Goal: Download file/media

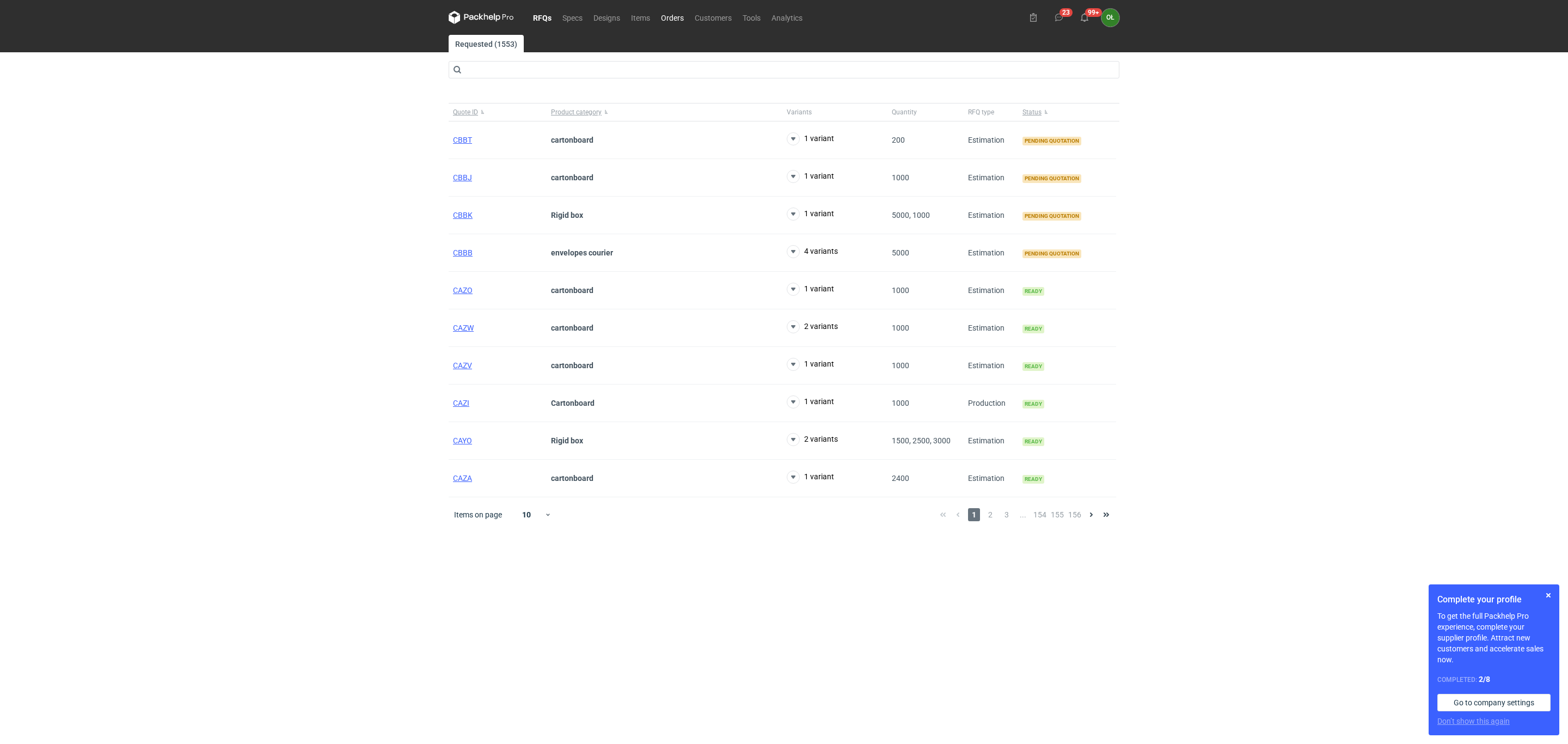
click at [673, 17] on link "Orders" at bounding box center [672, 17] width 33 height 13
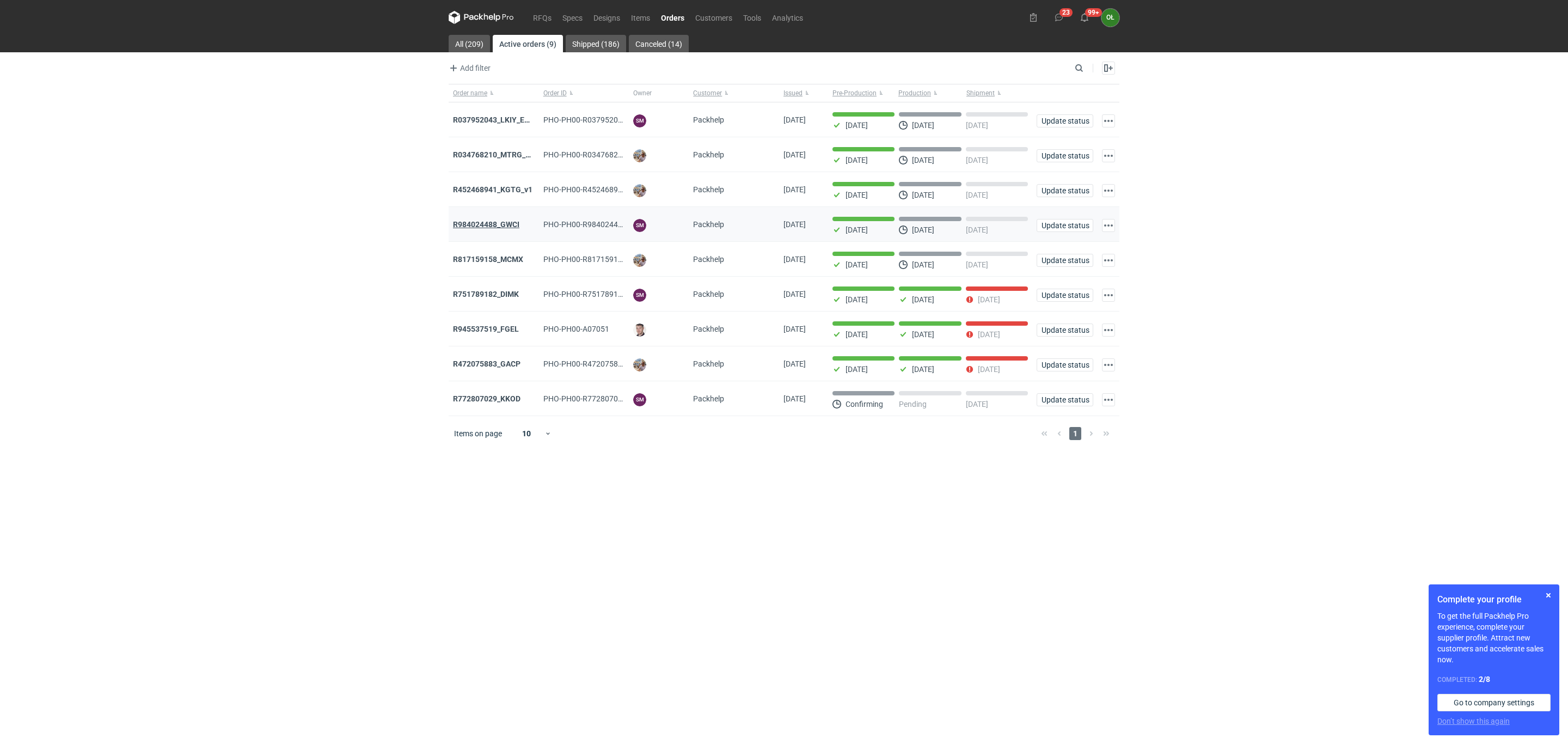
click at [502, 221] on strong "R984024488_GWCI" at bounding box center [486, 224] width 66 height 9
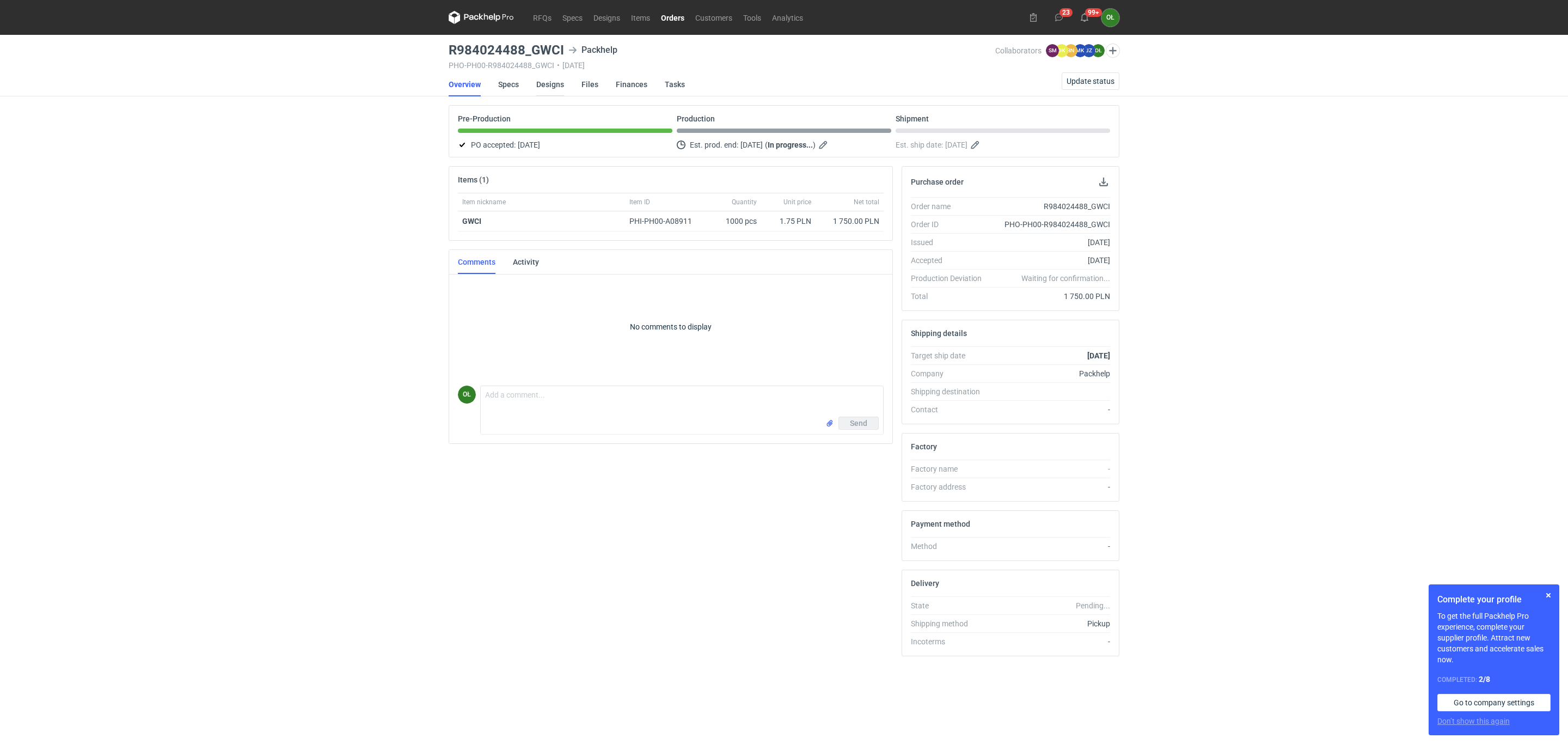
click at [559, 93] on link "Designs" at bounding box center [550, 84] width 28 height 24
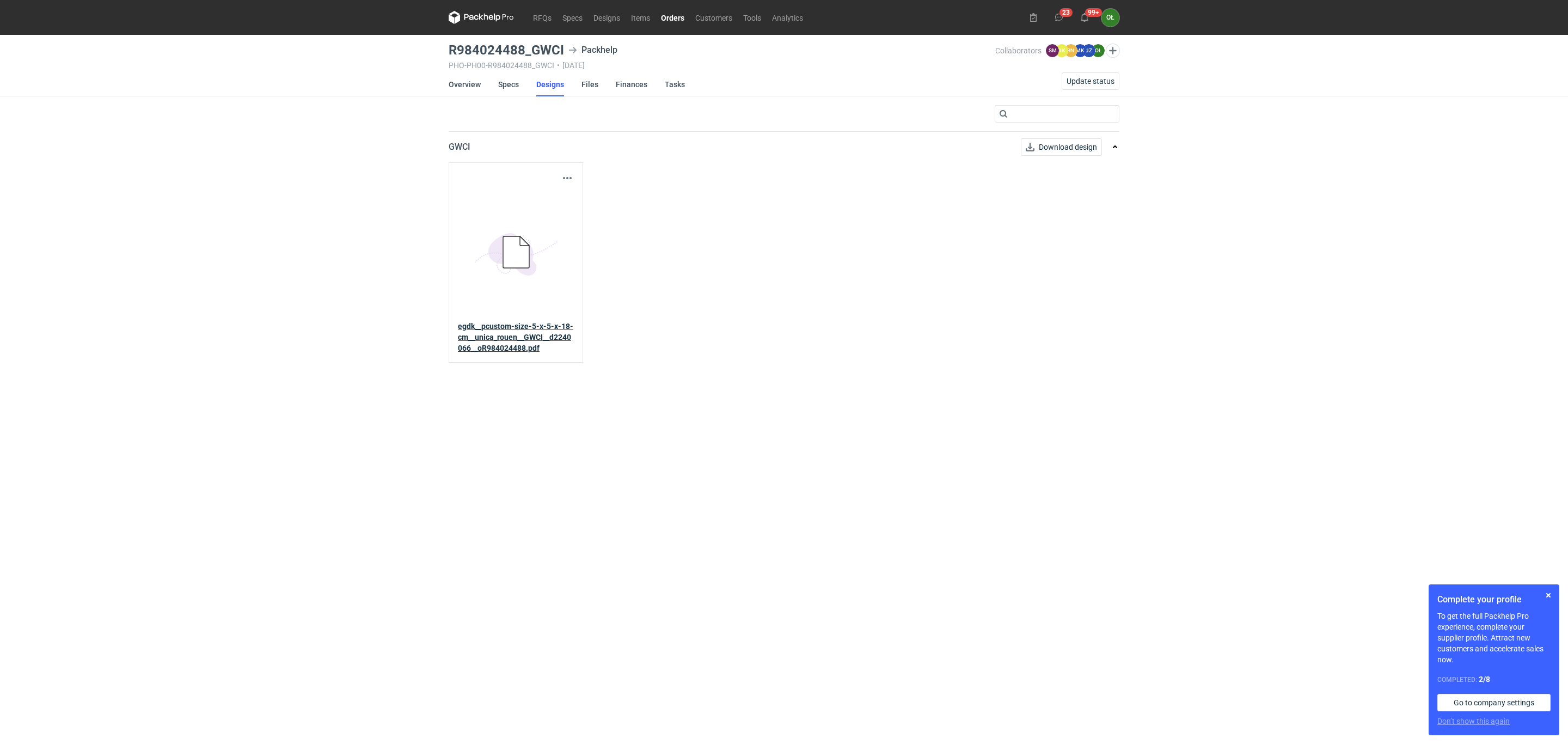
click at [529, 329] on strong "egdk__pcustom-size-5-x-5-x-18-cm__unica_rouen__GWCI__d2240066__oR984024488.pdf" at bounding box center [516, 337] width 116 height 30
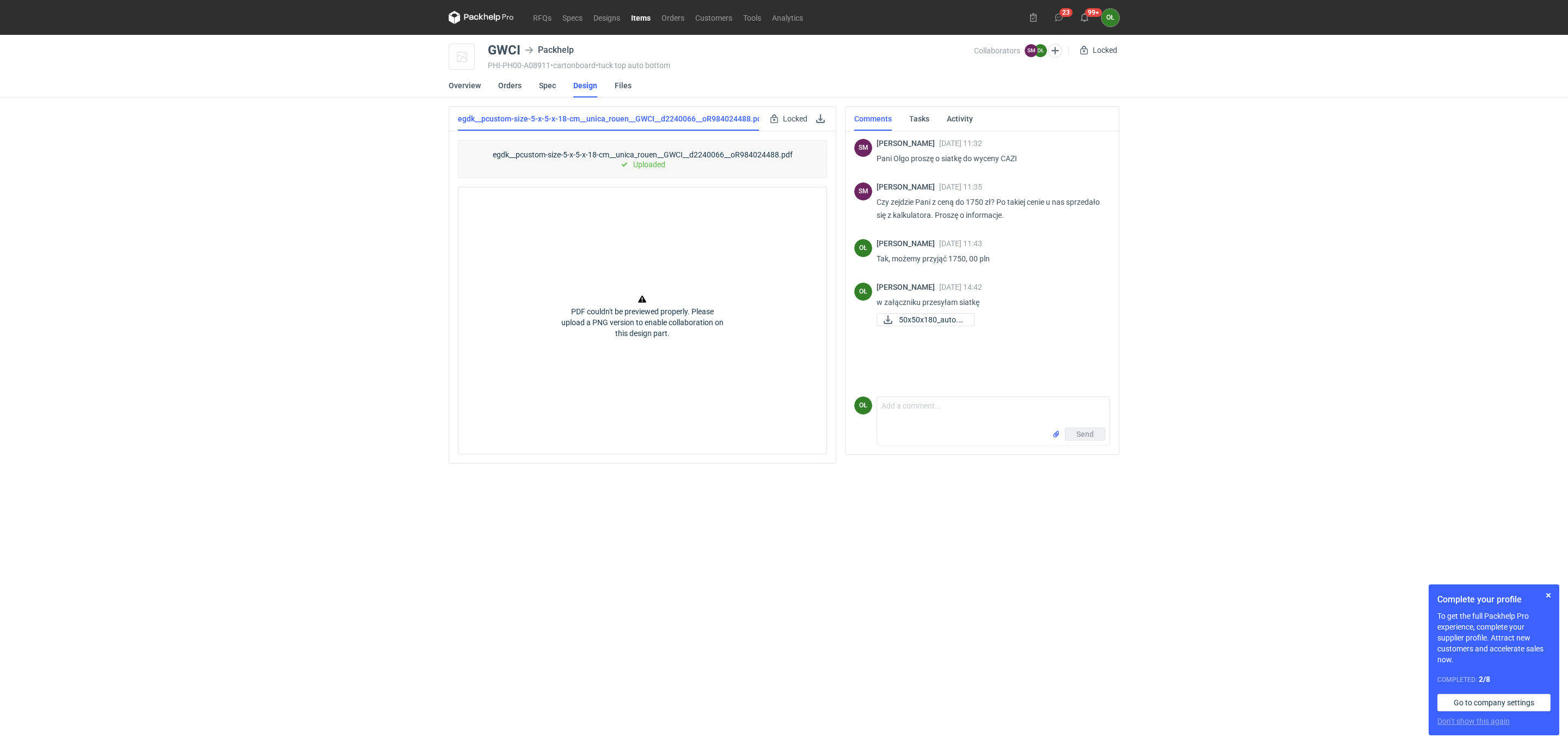
click at [641, 20] on link "Items" at bounding box center [641, 17] width 30 height 13
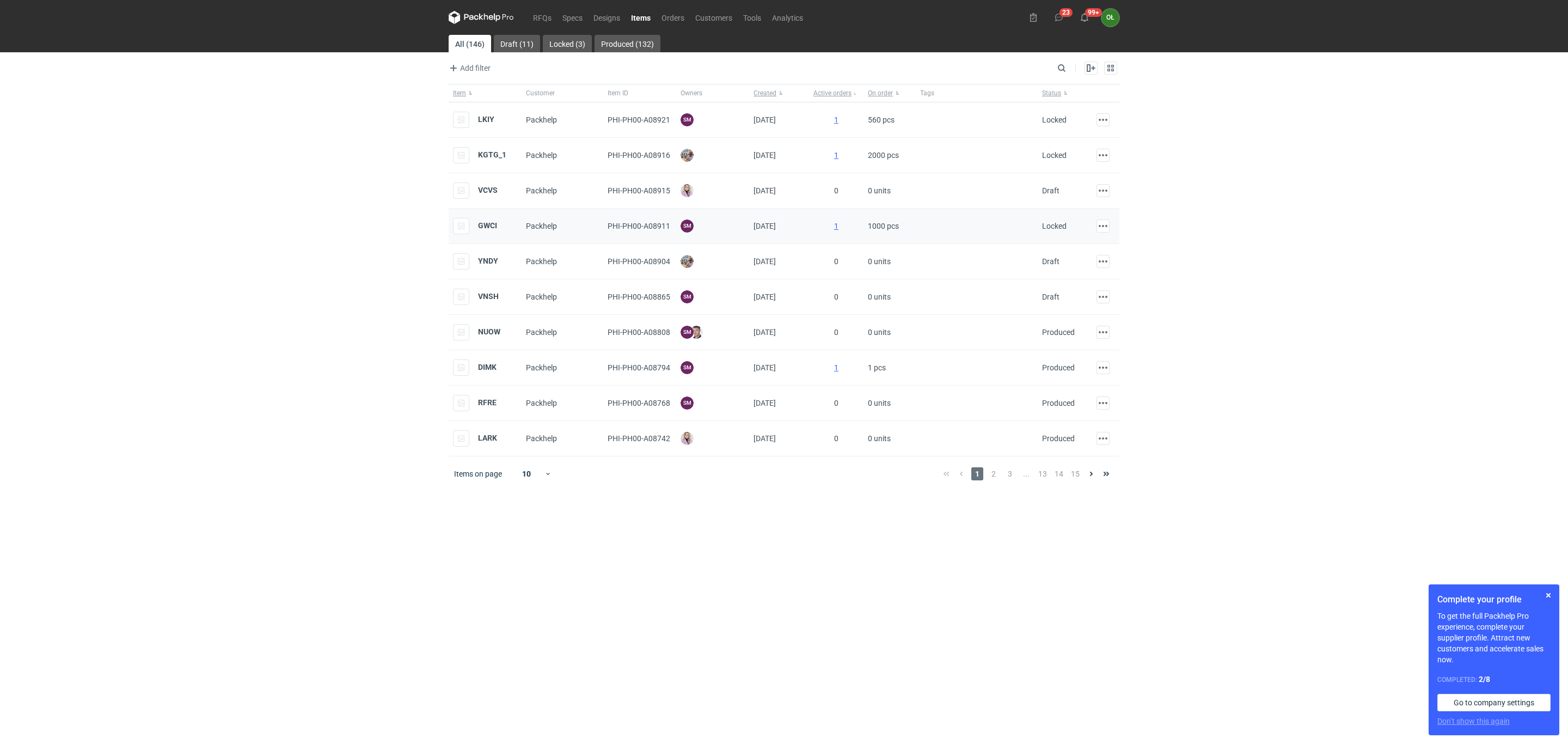
click at [475, 223] on div "GWCI" at bounding box center [475, 226] width 44 height 16
click at [482, 225] on strong "GWCI" at bounding box center [487, 225] width 19 height 9
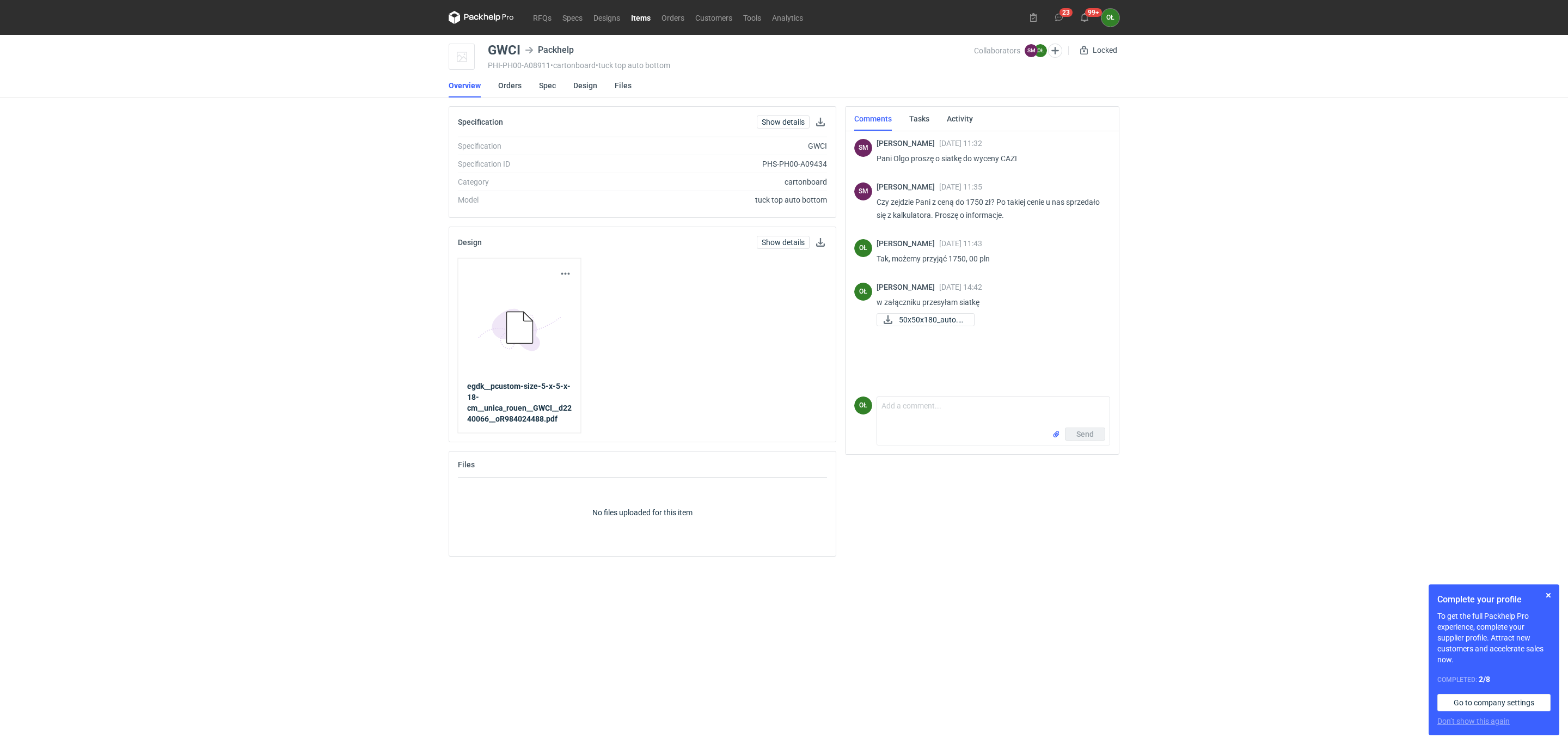
click at [636, 17] on link "Items" at bounding box center [641, 17] width 30 height 13
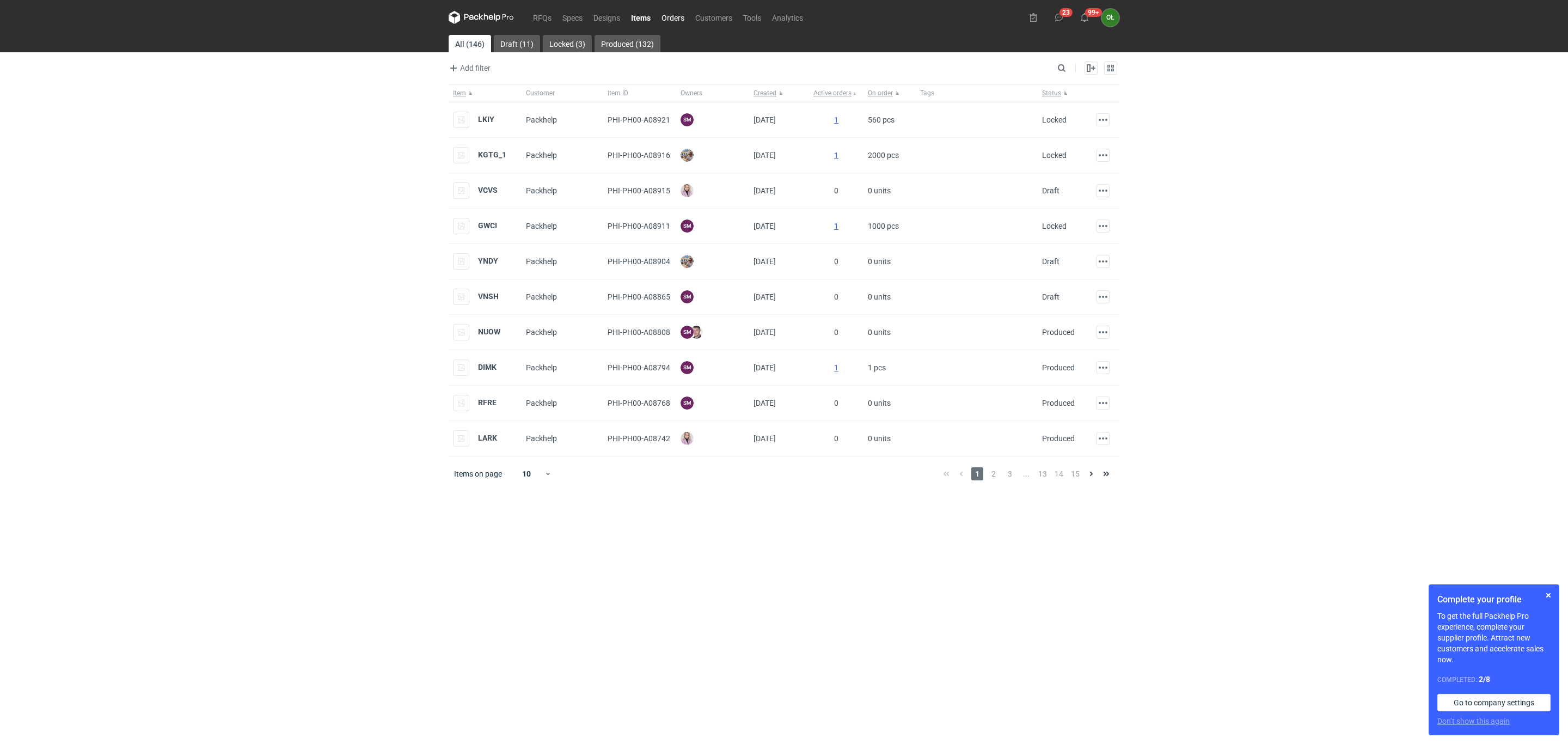
click at [671, 12] on link "Orders" at bounding box center [673, 17] width 33 height 13
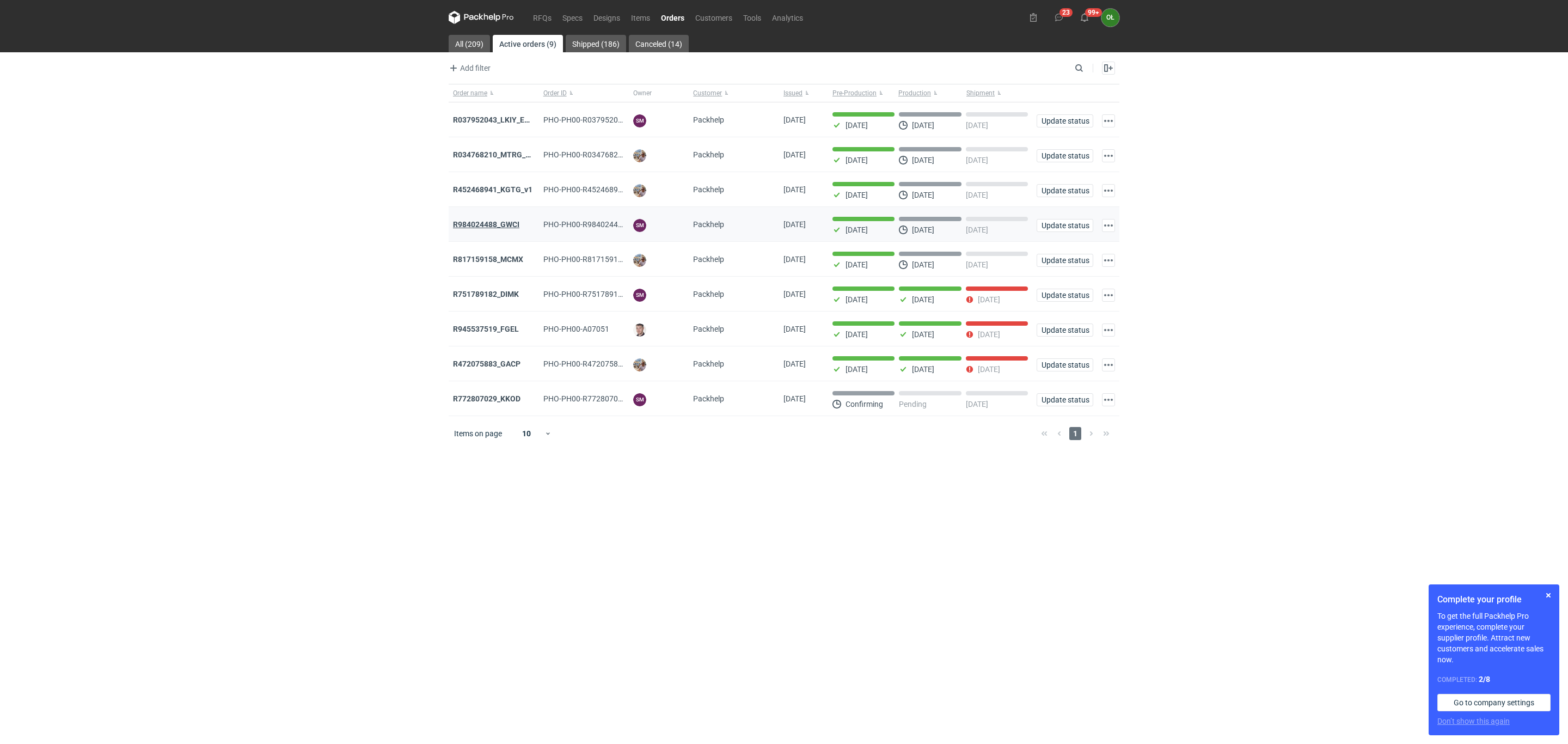
click at [489, 229] on strong "R984024488_GWCI" at bounding box center [486, 224] width 66 height 9
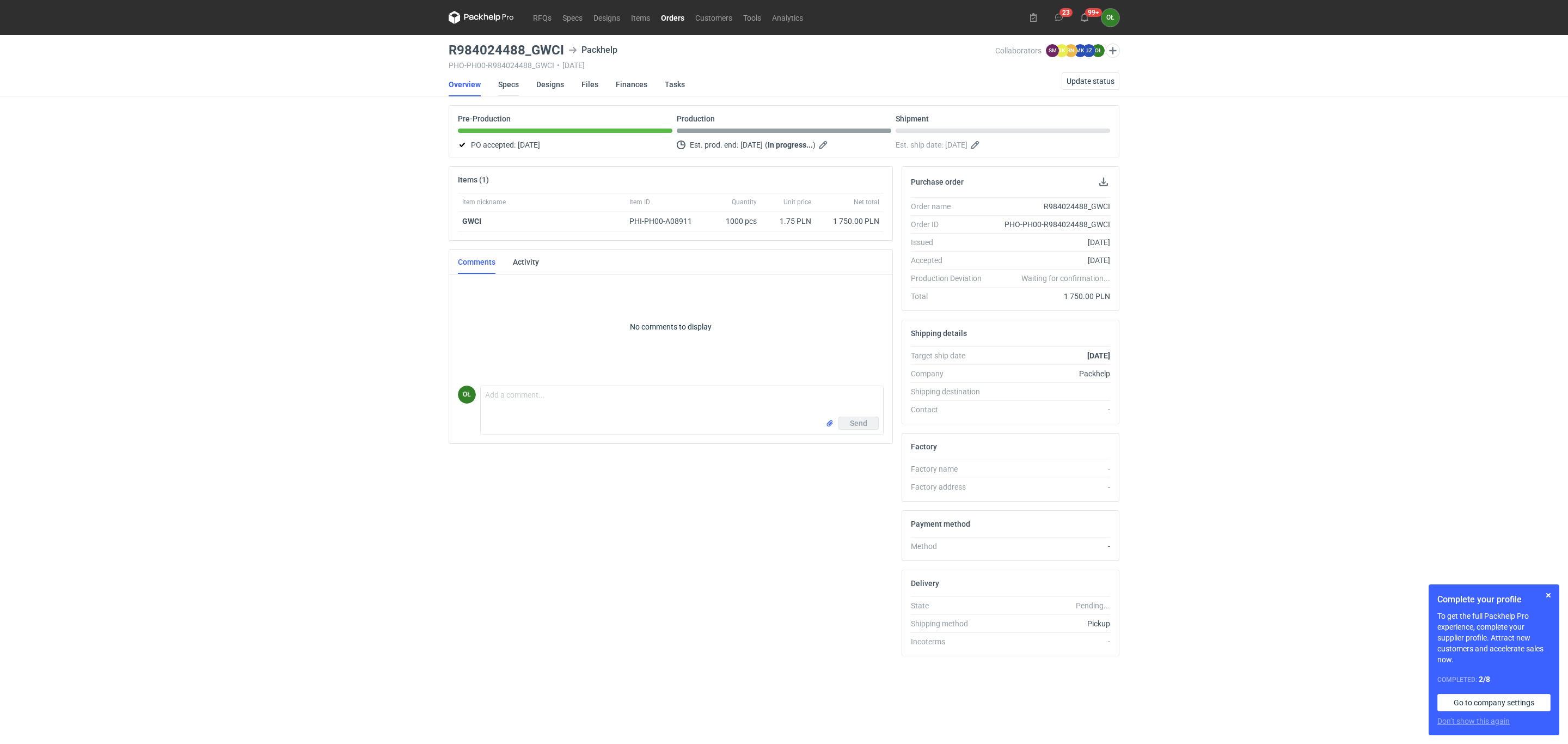
click at [506, 85] on link "Specs" at bounding box center [508, 84] width 21 height 24
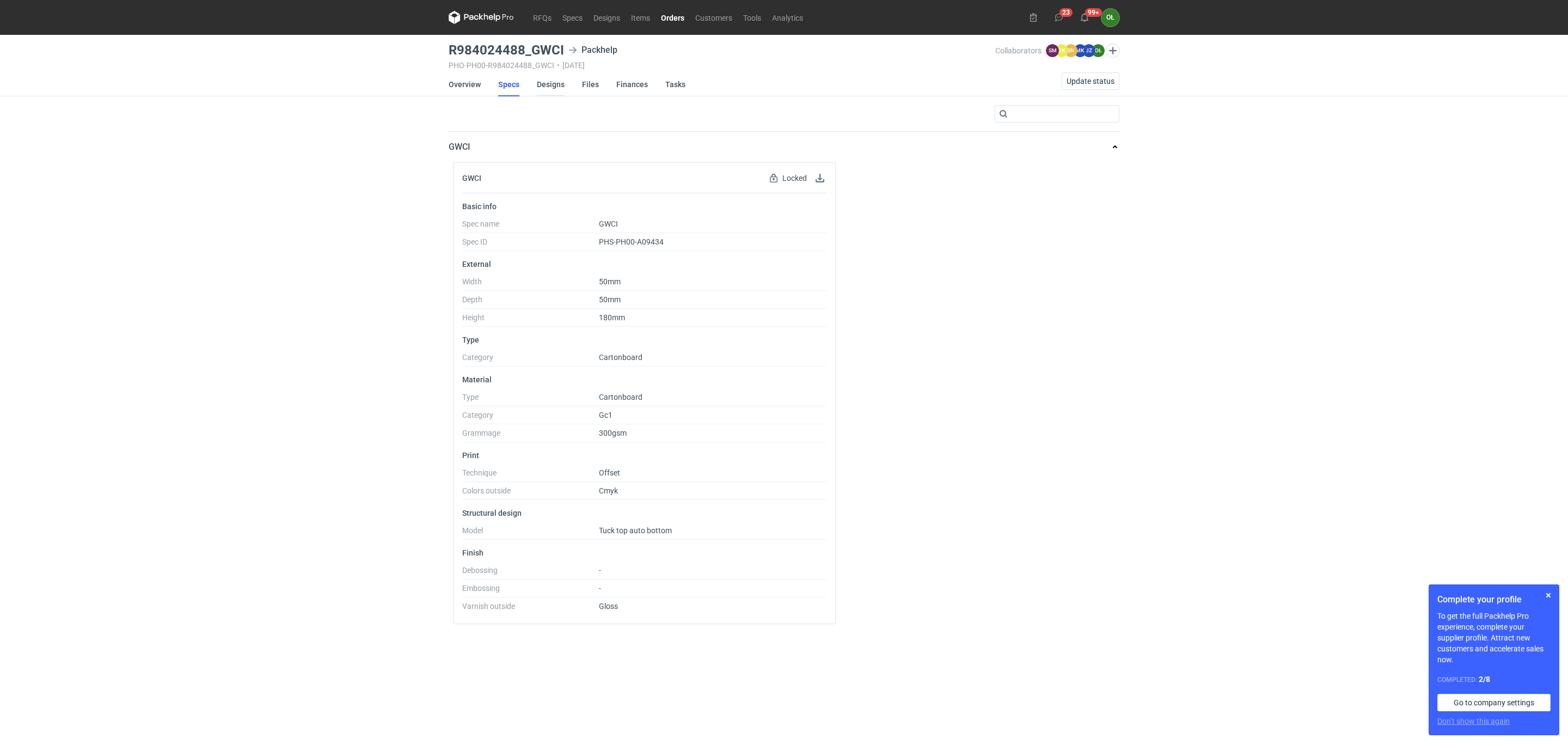
click at [556, 94] on link "Designs" at bounding box center [551, 84] width 28 height 24
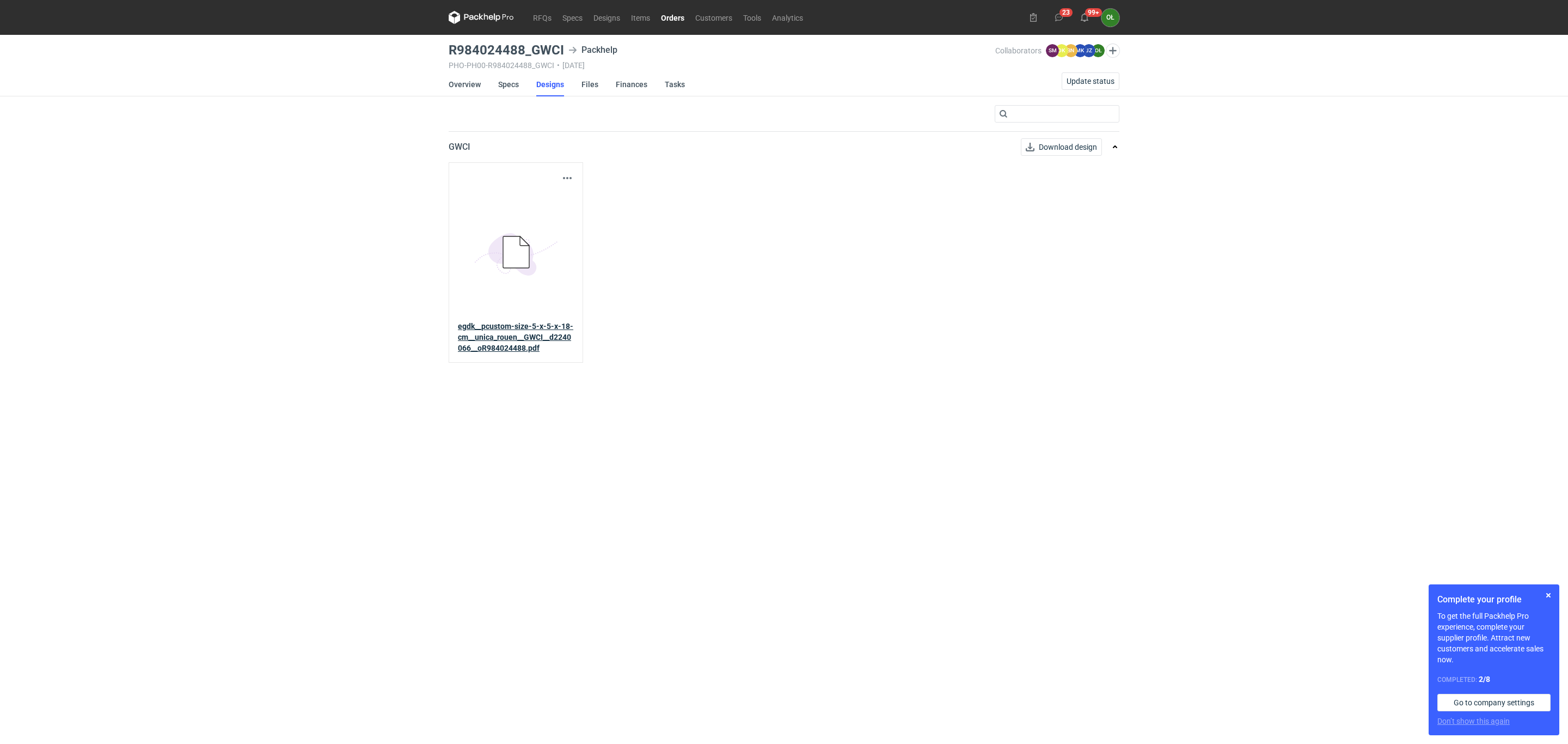
click at [497, 340] on strong "egdk__pcustom-size-5-x-5-x-18-cm__unica_rouen__GWCI__d2240066__oR984024488.pdf" at bounding box center [516, 337] width 116 height 30
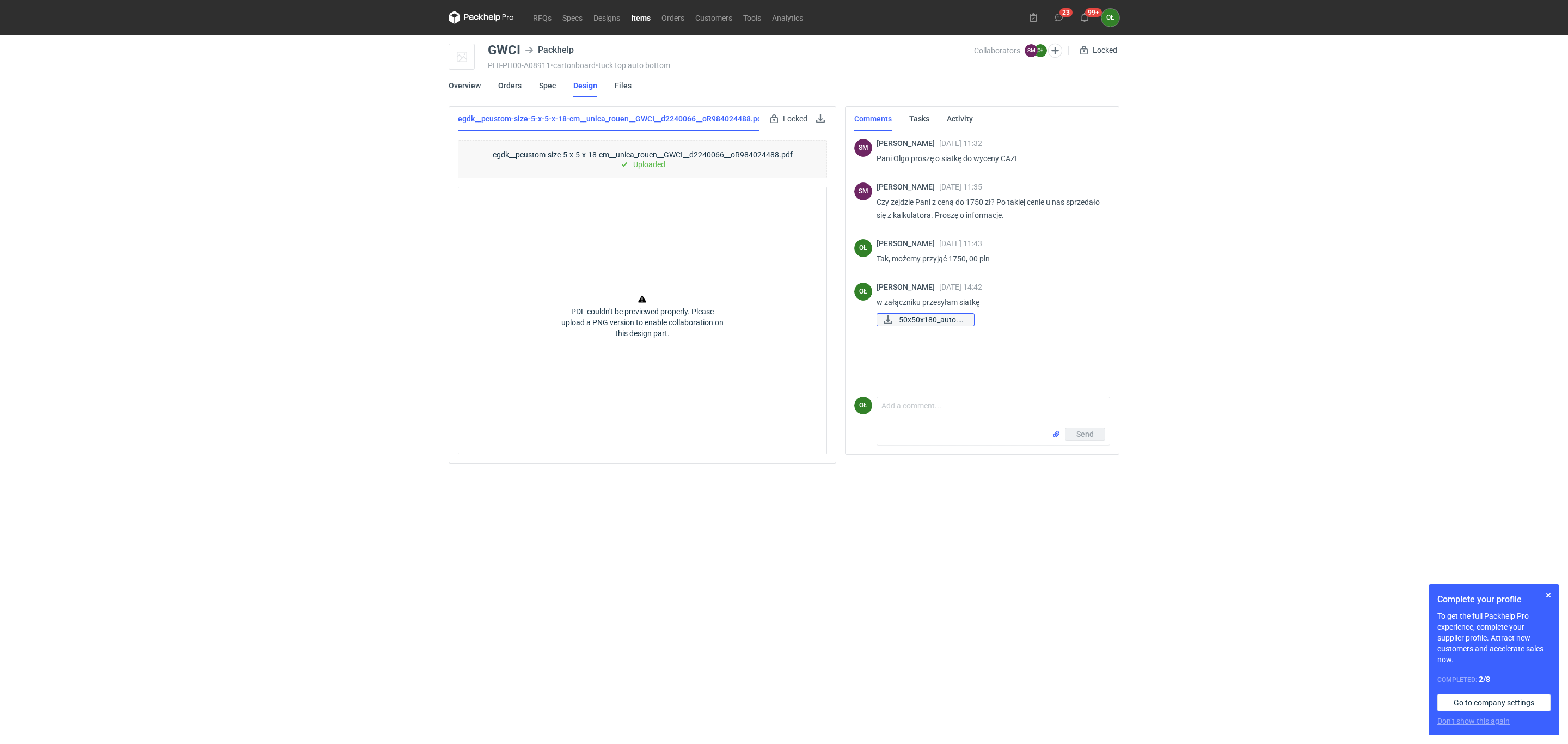
click at [920, 319] on span "50x50x180_auto.pdf" at bounding box center [932, 320] width 66 height 12
drag, startPoint x: 579, startPoint y: 82, endPoint x: 574, endPoint y: 75, distance: 8.6
click at [579, 82] on link "Design" at bounding box center [585, 85] width 24 height 24
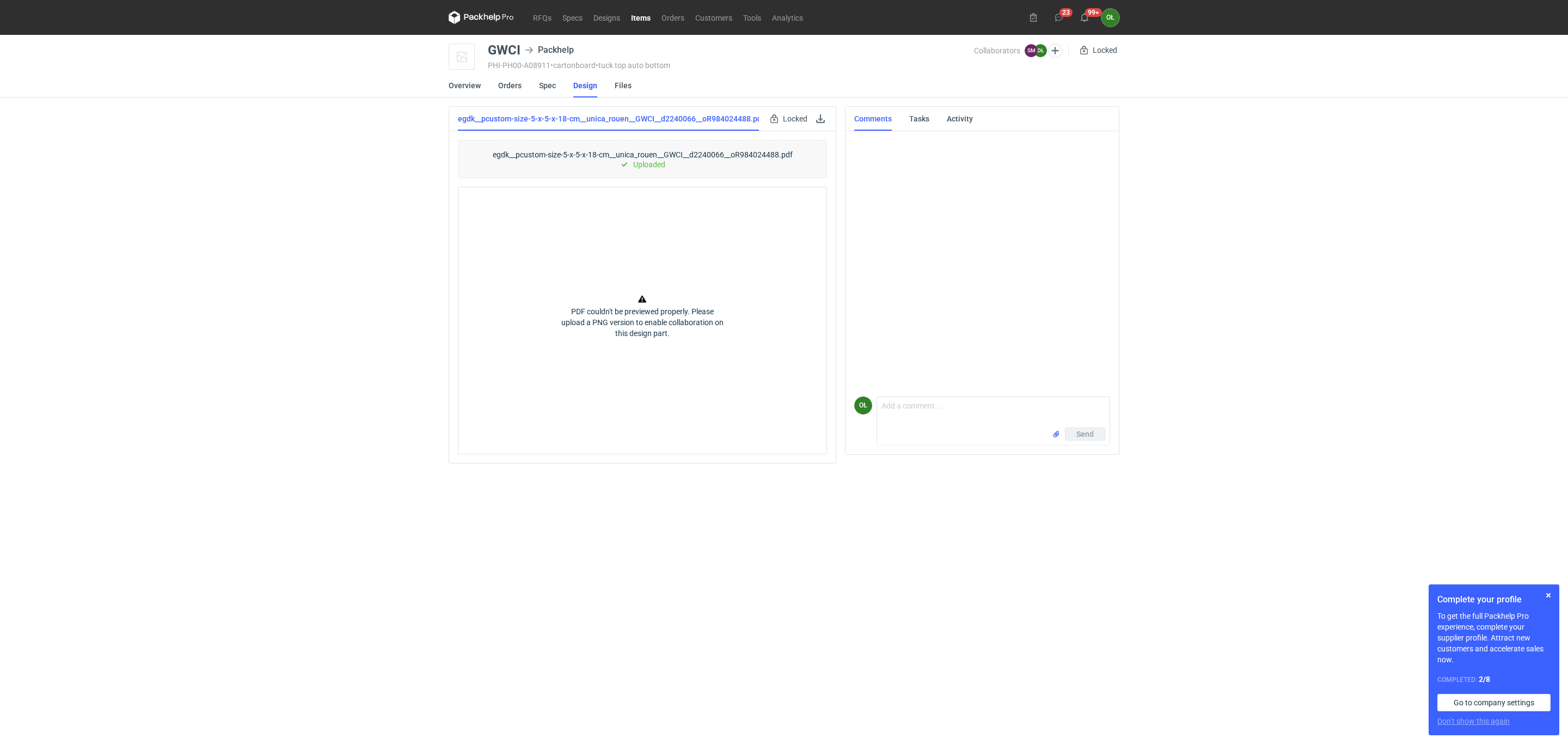
click at [636, 13] on link "Items" at bounding box center [641, 17] width 30 height 13
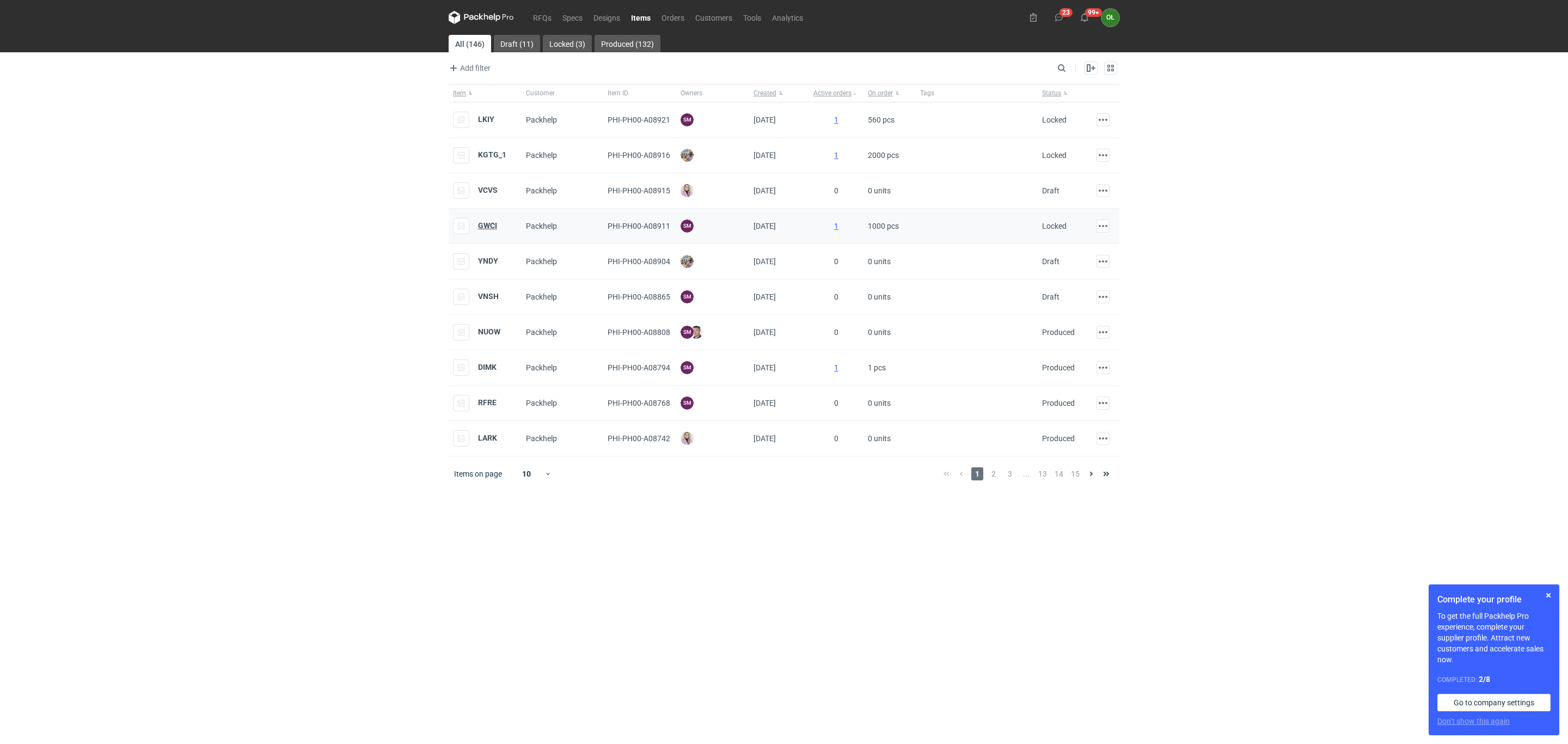
click at [488, 226] on strong "GWCI" at bounding box center [487, 225] width 19 height 9
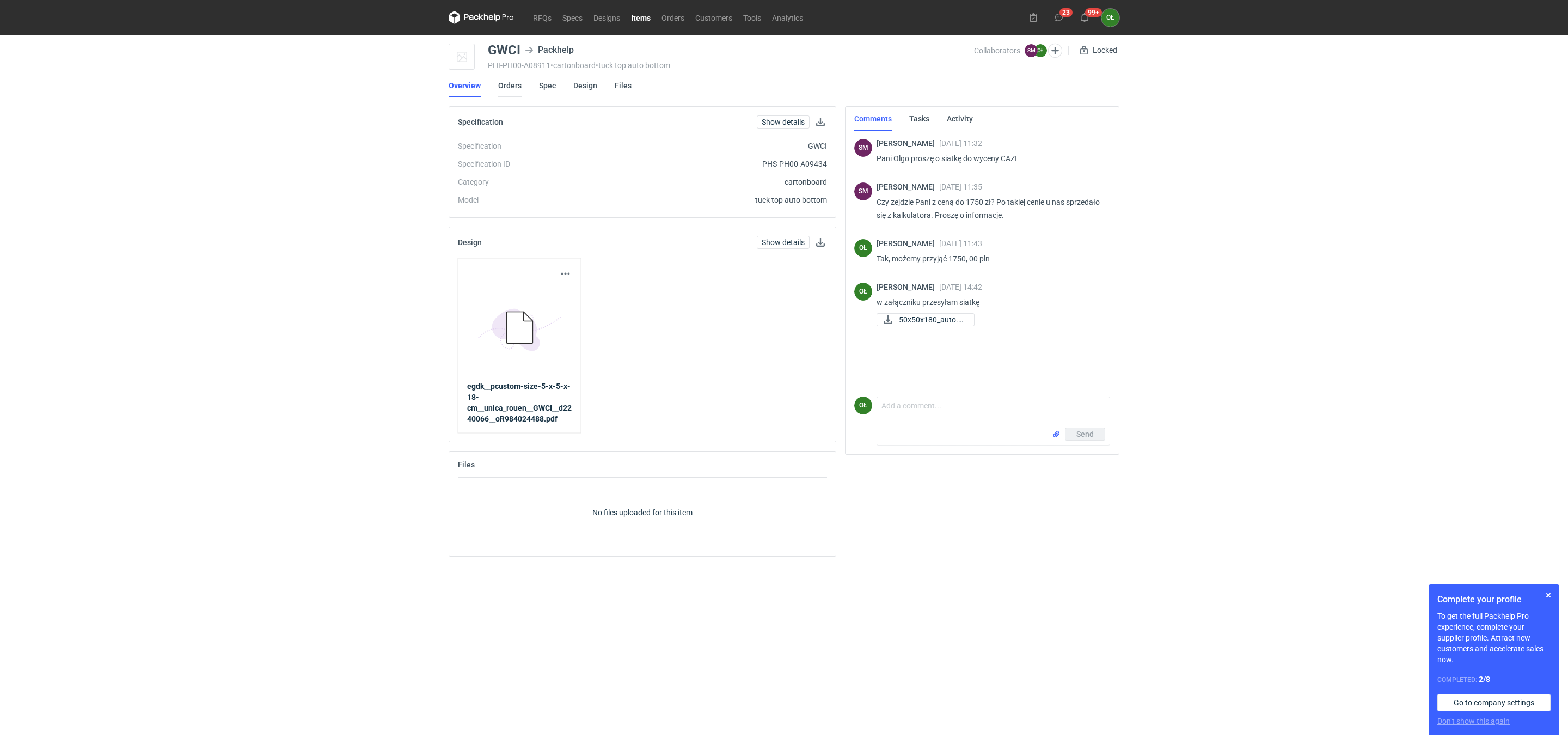
click at [519, 82] on link "Orders" at bounding box center [509, 85] width 23 height 24
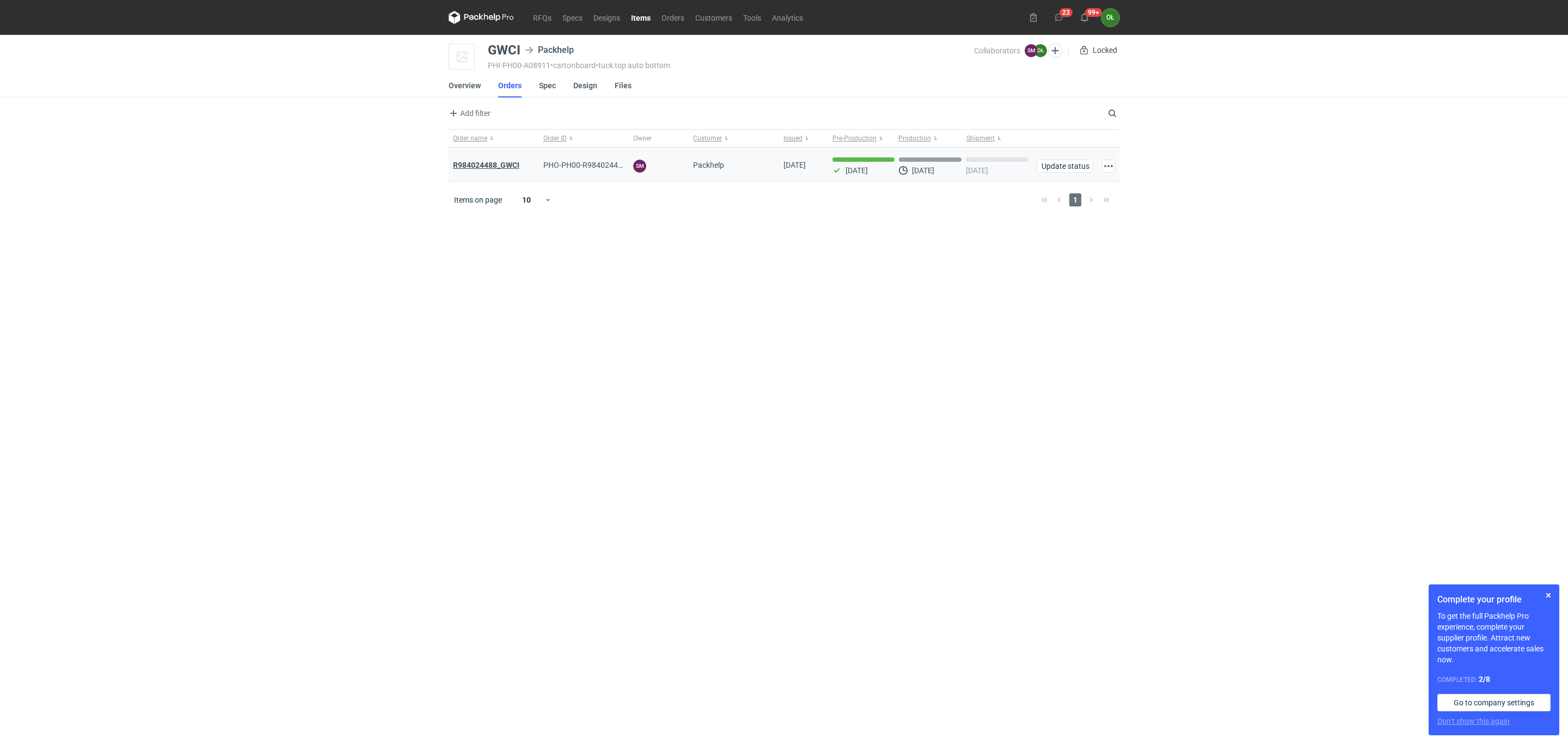
click at [505, 164] on strong "R984024488_GWCI" at bounding box center [486, 165] width 66 height 9
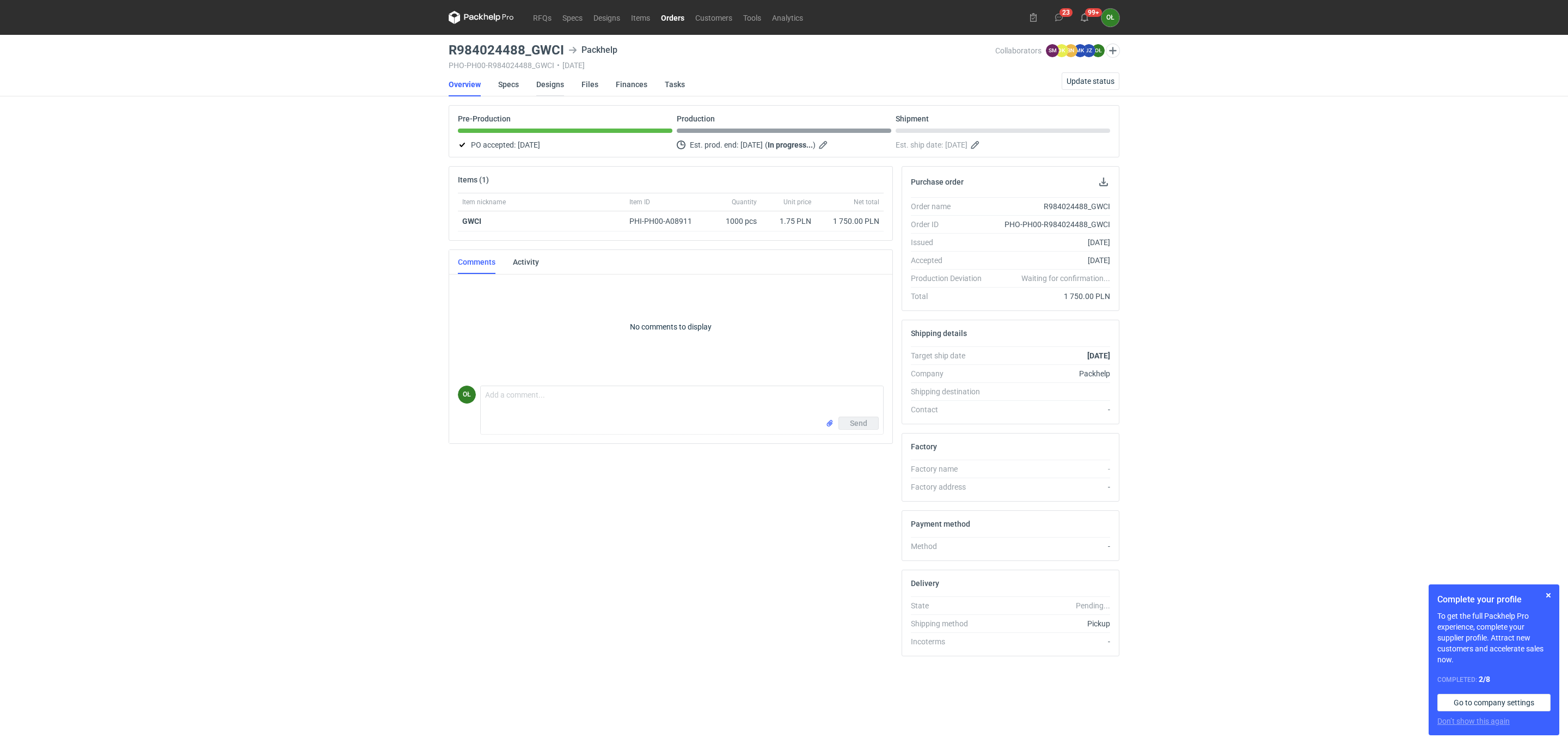
click at [544, 80] on link "Designs" at bounding box center [550, 84] width 28 height 24
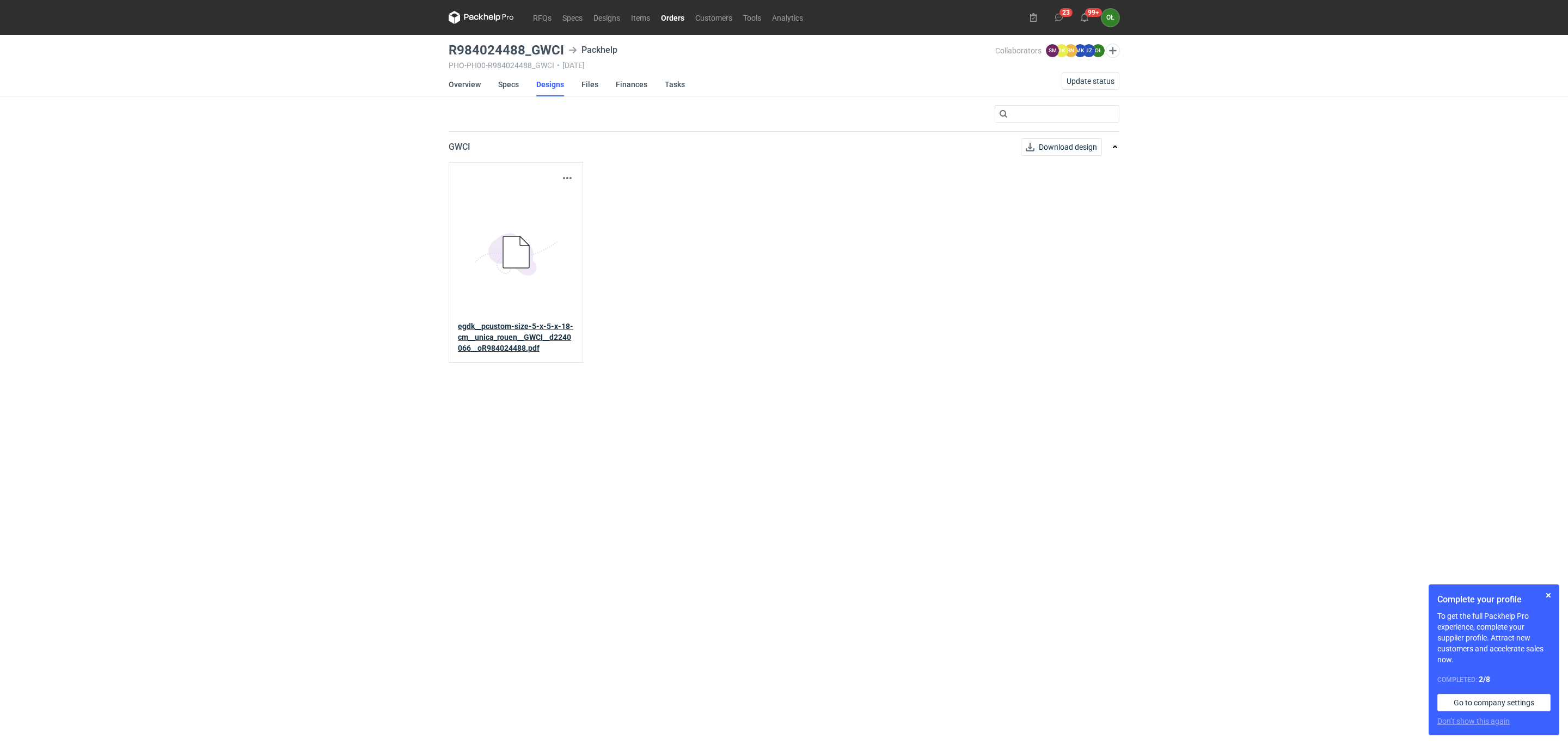
click at [523, 348] on strong "egdk__pcustom-size-5-x-5-x-18-cm__unica_rouen__GWCI__d2240066__oR984024488.pdf" at bounding box center [516, 337] width 116 height 30
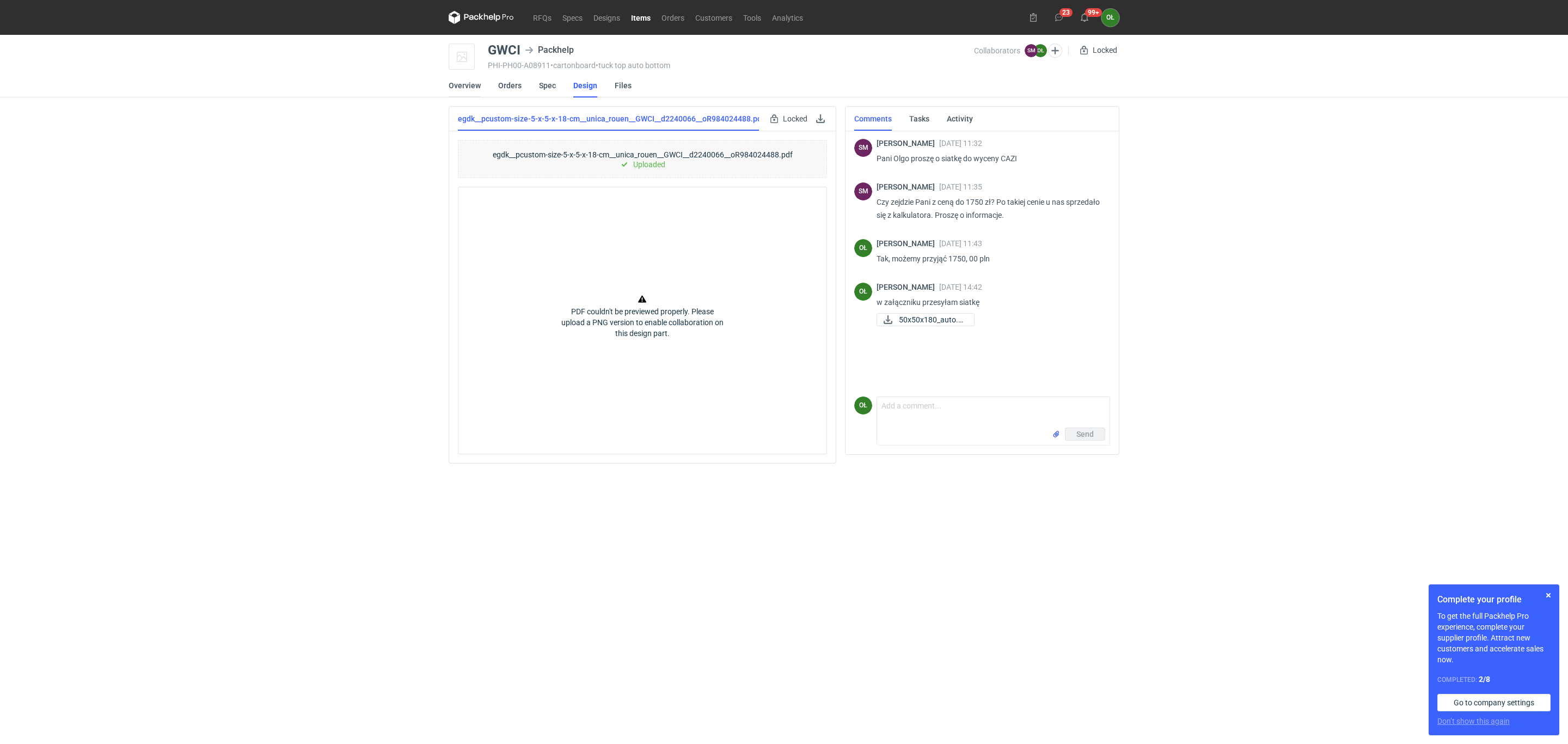
click at [460, 85] on link "Overview" at bounding box center [464, 85] width 32 height 24
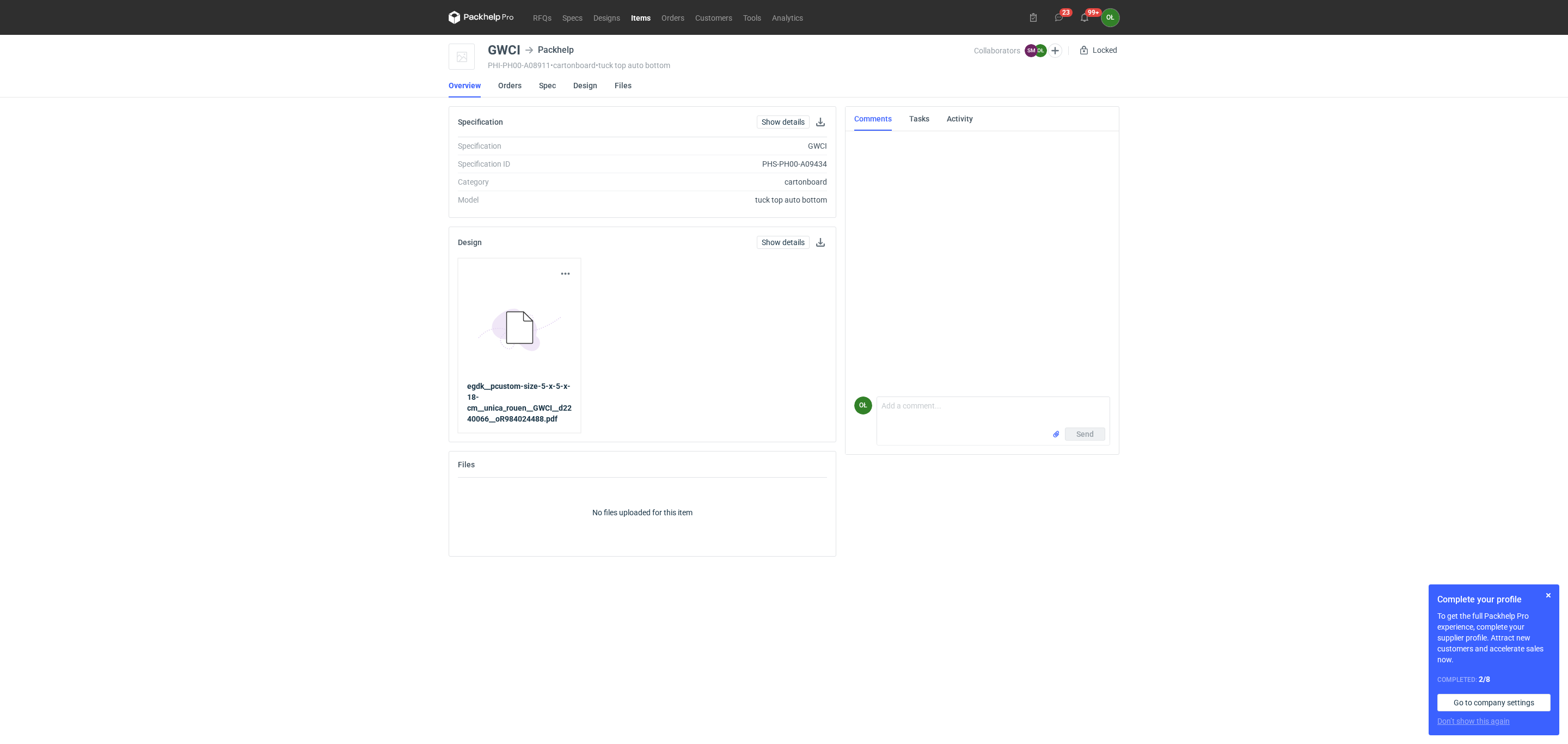
click at [639, 12] on link "Items" at bounding box center [641, 17] width 30 height 13
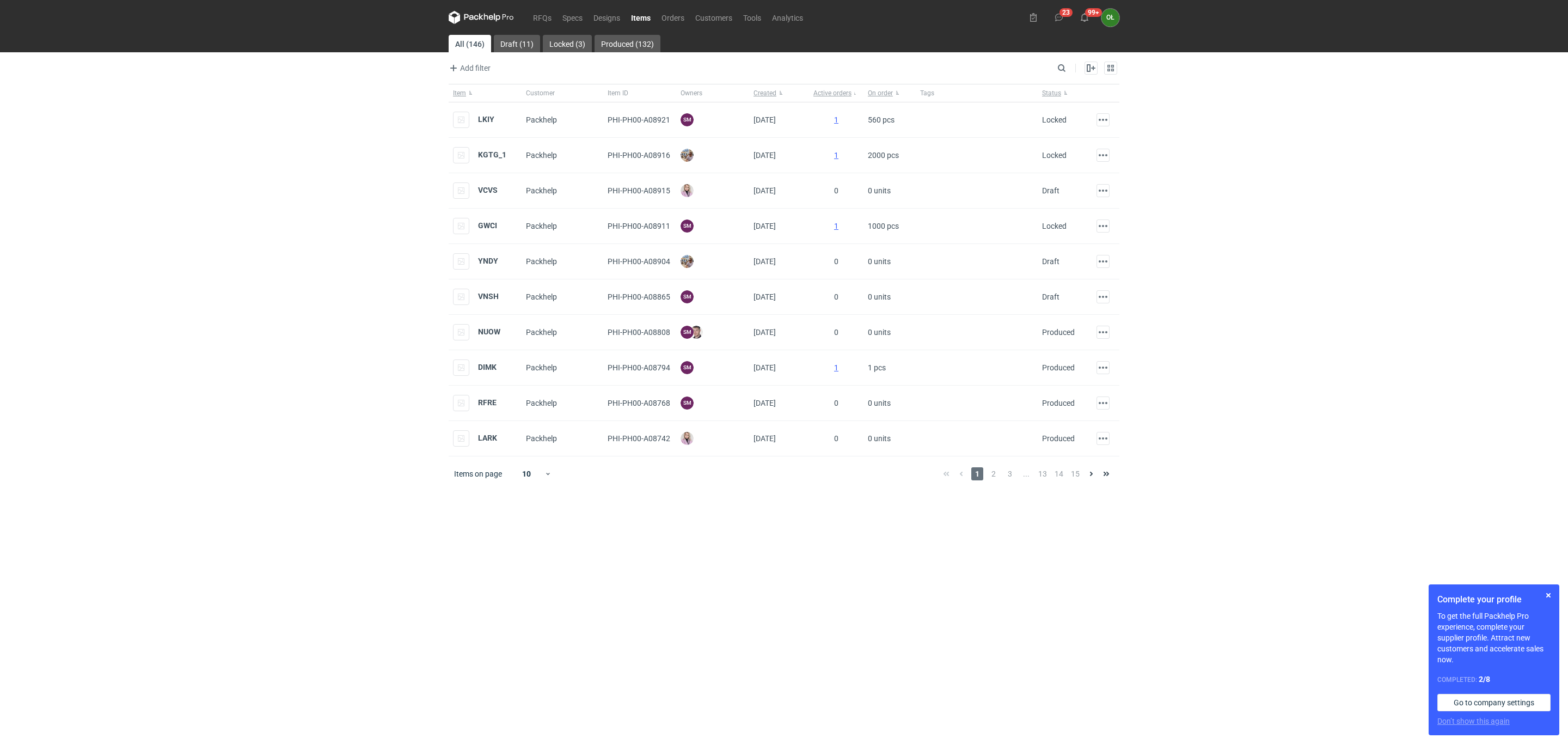
click at [647, 18] on link "Items" at bounding box center [641, 17] width 30 height 13
click at [488, 226] on strong "GWCI" at bounding box center [487, 225] width 19 height 9
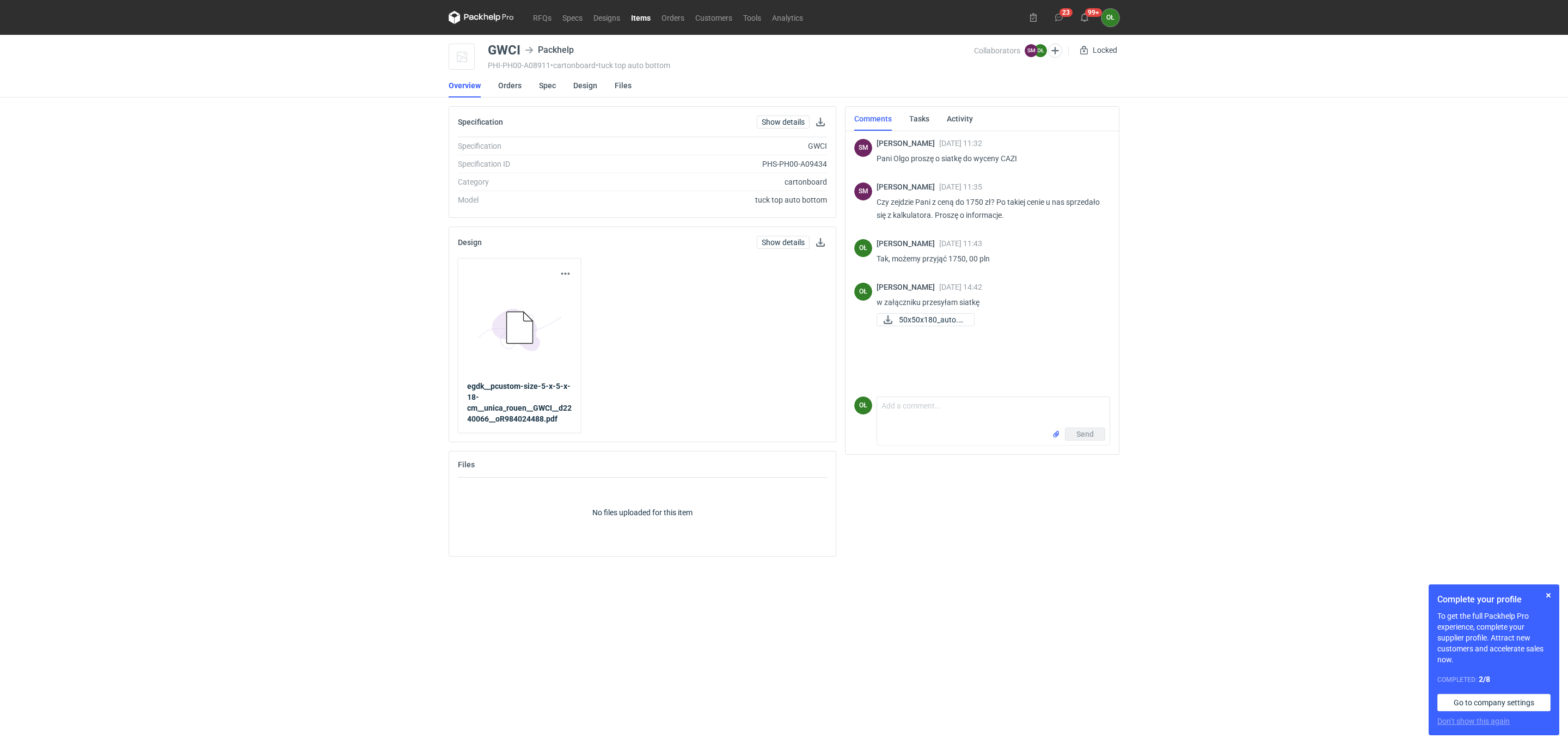
click at [653, 16] on link "Items" at bounding box center [641, 17] width 30 height 13
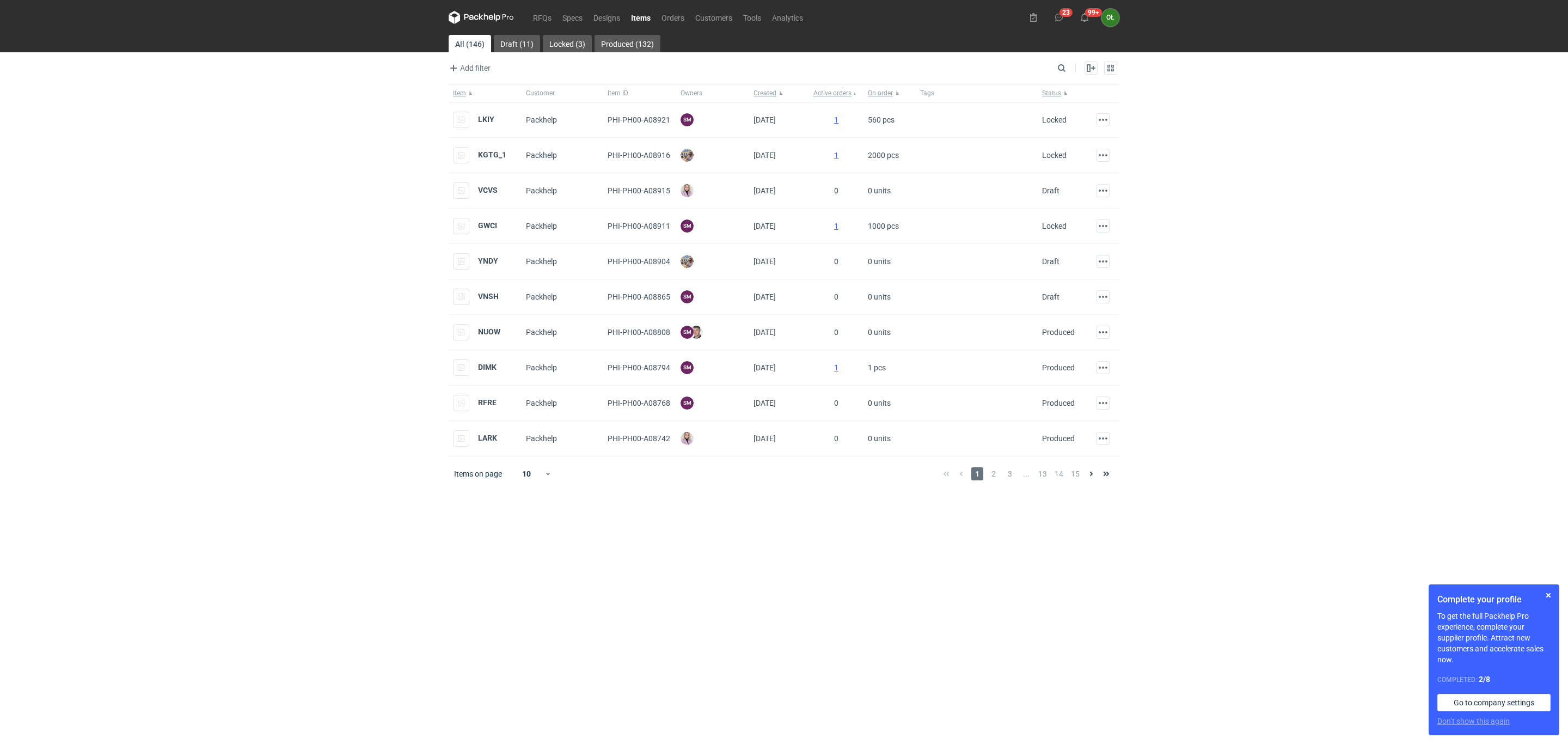
click at [35, 177] on div "RFQs Specs Designs Items Orders Customers Tools Analytics 23 99+ OŁ Olga Łopato…" at bounding box center [784, 372] width 1568 height 744
click at [678, 15] on link "Orders" at bounding box center [673, 17] width 33 height 13
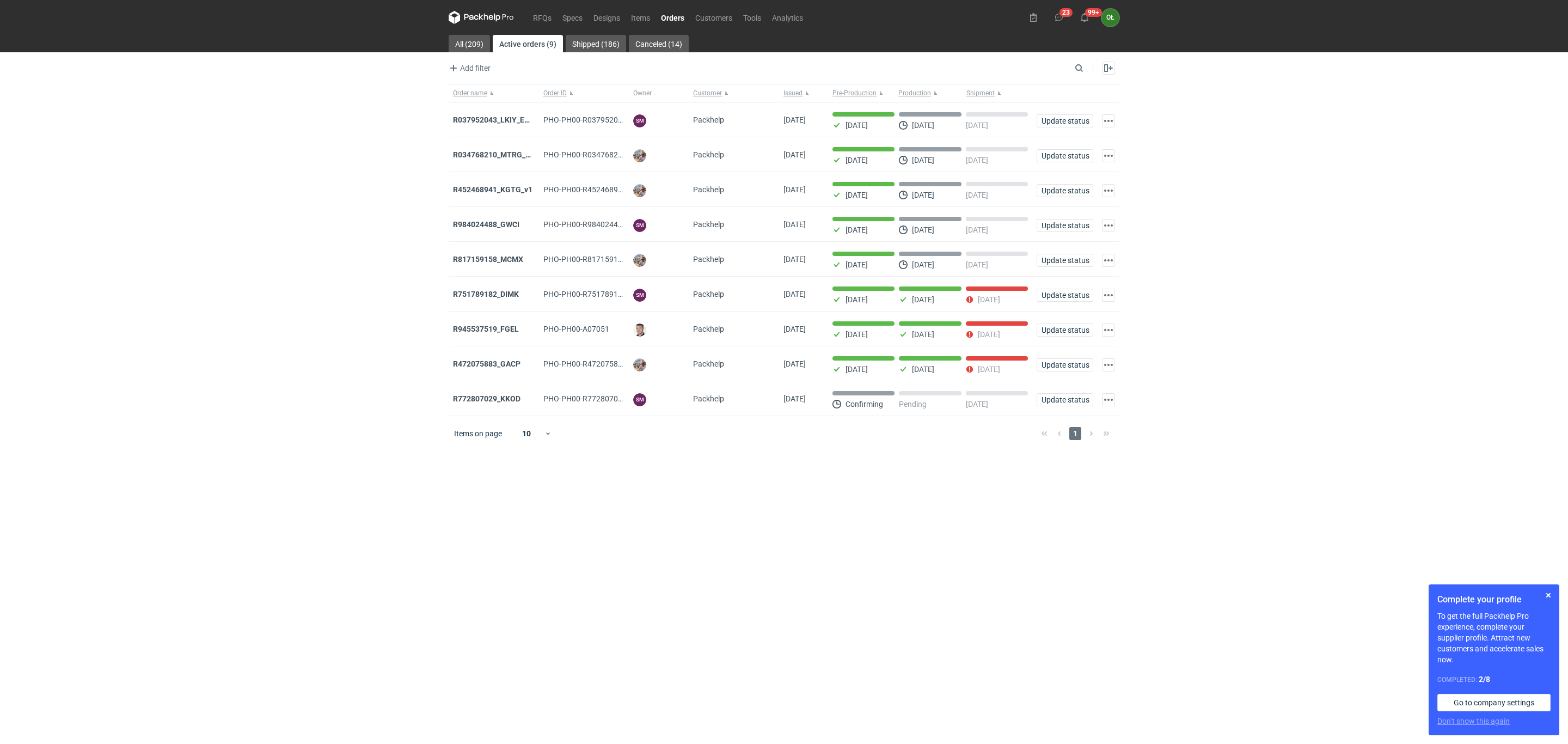
click at [296, 237] on div "RFQs Specs Designs Items Orders Customers Tools Analytics 23 99+ OŁ Olga Łopato…" at bounding box center [784, 372] width 1568 height 744
click at [187, 314] on div "RFQs Specs Designs Items Orders Customers Tools Analytics 23 99+ OŁ Olga Łopato…" at bounding box center [784, 372] width 1568 height 744
click at [500, 222] on strong "R984024488_GWCI" at bounding box center [486, 224] width 66 height 9
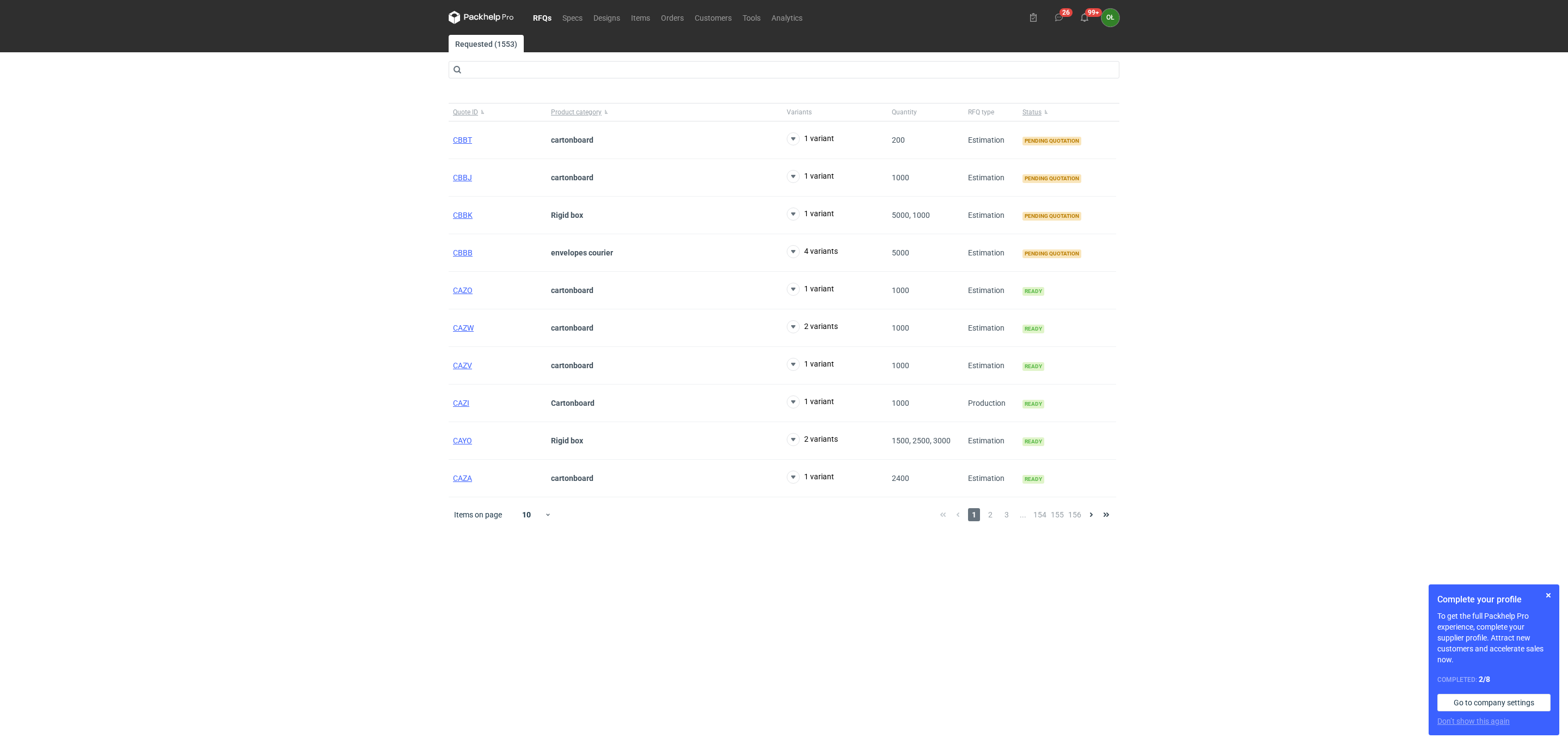
click at [604, 10] on nav "RFQs Specs Designs Items Orders Customers Tools Analytics" at bounding box center [628, 17] width 359 height 35
click at [606, 15] on link "Designs" at bounding box center [607, 17] width 38 height 13
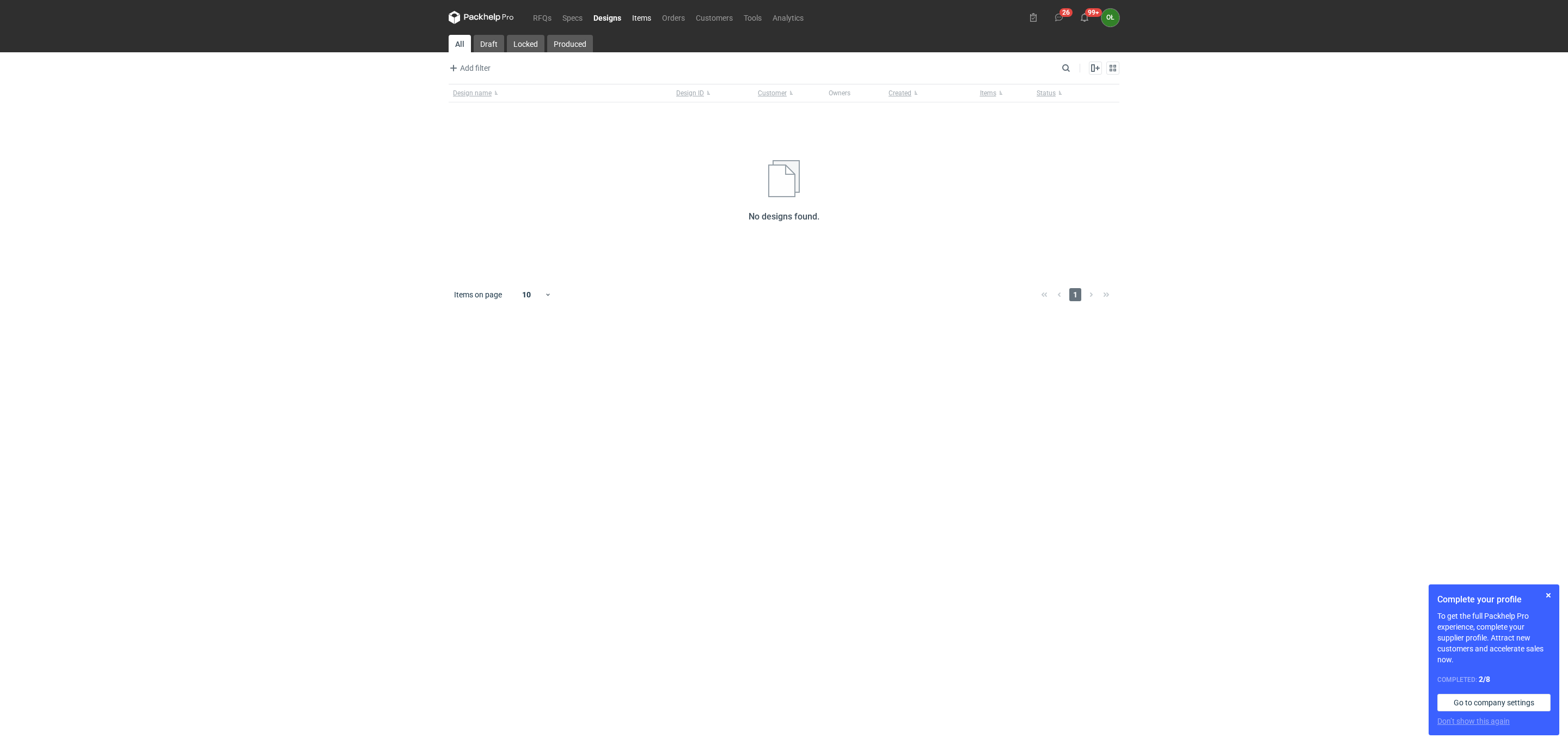
click at [637, 12] on link "Items" at bounding box center [642, 17] width 30 height 13
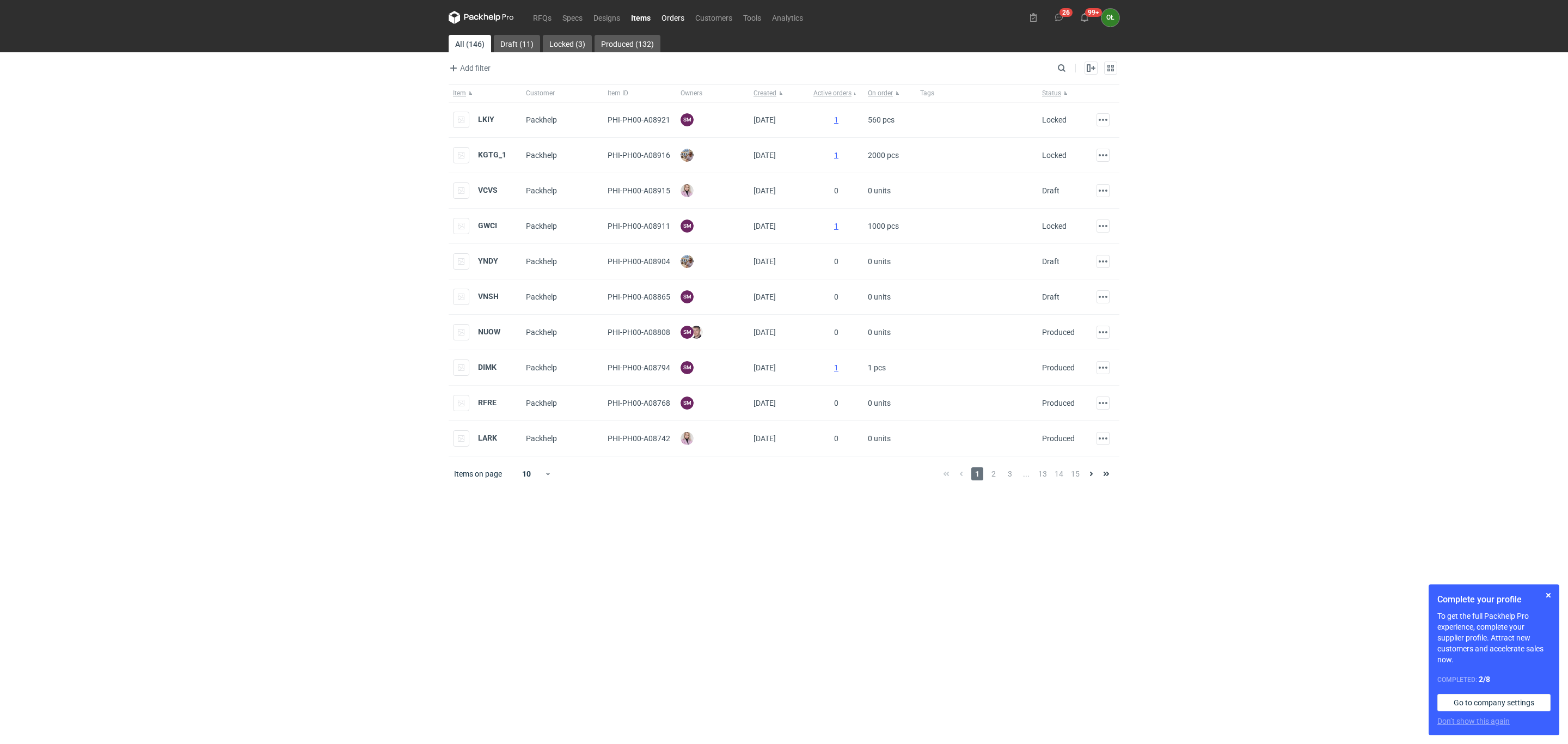
click at [671, 19] on link "Orders" at bounding box center [673, 17] width 33 height 13
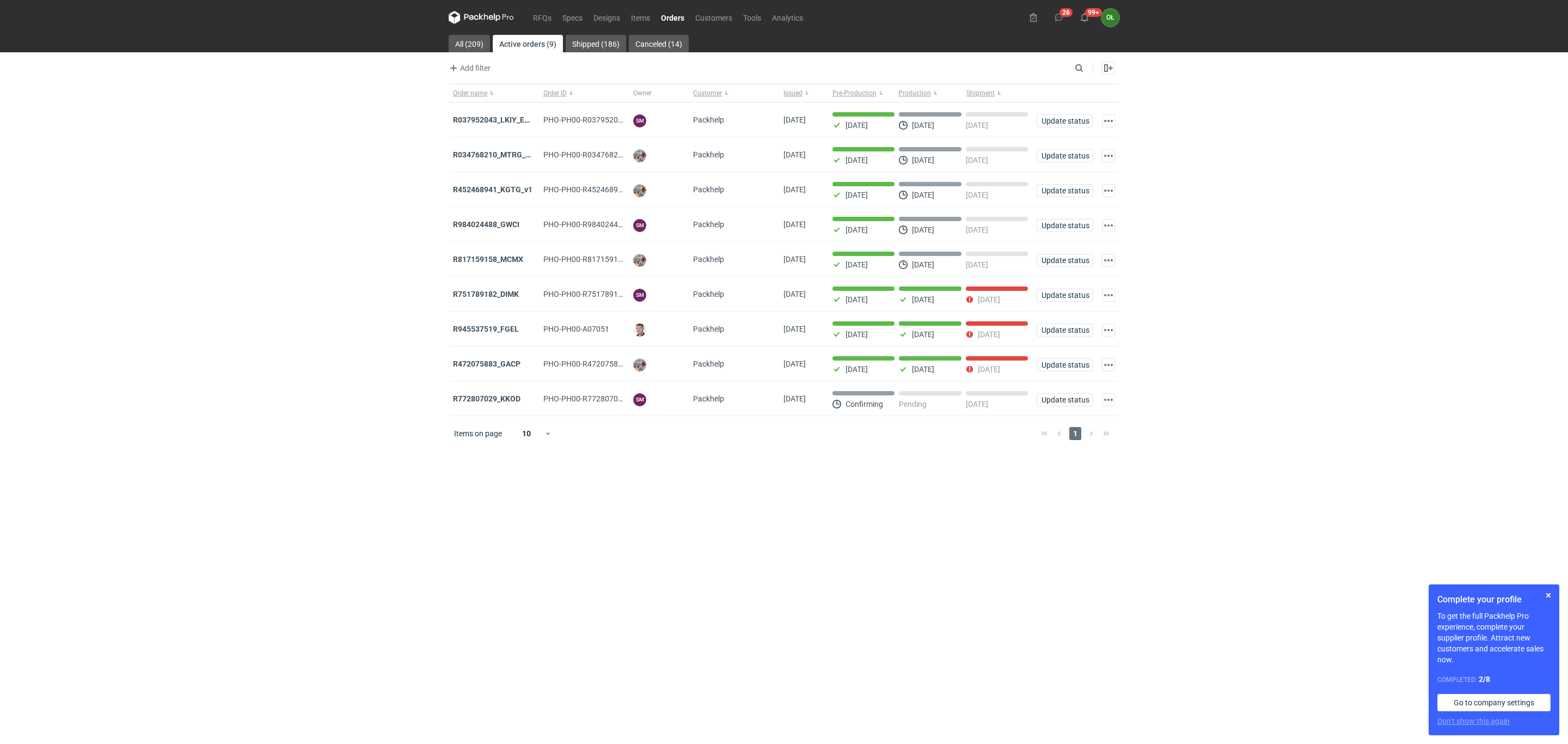
click at [7, 337] on div "RFQs Specs Designs Items Orders Customers Tools Analytics 26 99+ OŁ Olga Łopato…" at bounding box center [784, 372] width 1568 height 744
drag, startPoint x: 0, startPoint y: 464, endPoint x: 127, endPoint y: 477, distance: 127.7
click at [0, 464] on div "RFQs Specs Designs Items Orders Customers Tools Analytics 26 99+ OŁ Olga Łopato…" at bounding box center [784, 372] width 1568 height 744
click at [1368, 173] on div "RFQs Specs Designs Items Orders Customers Tools Analytics 26 99+ OŁ Olga Łopato…" at bounding box center [784, 372] width 1568 height 744
click at [0, 440] on div "RFQs Specs Designs Items Orders Customers Tools Analytics 26 99+ OŁ Olga Łopato…" at bounding box center [784, 372] width 1568 height 744
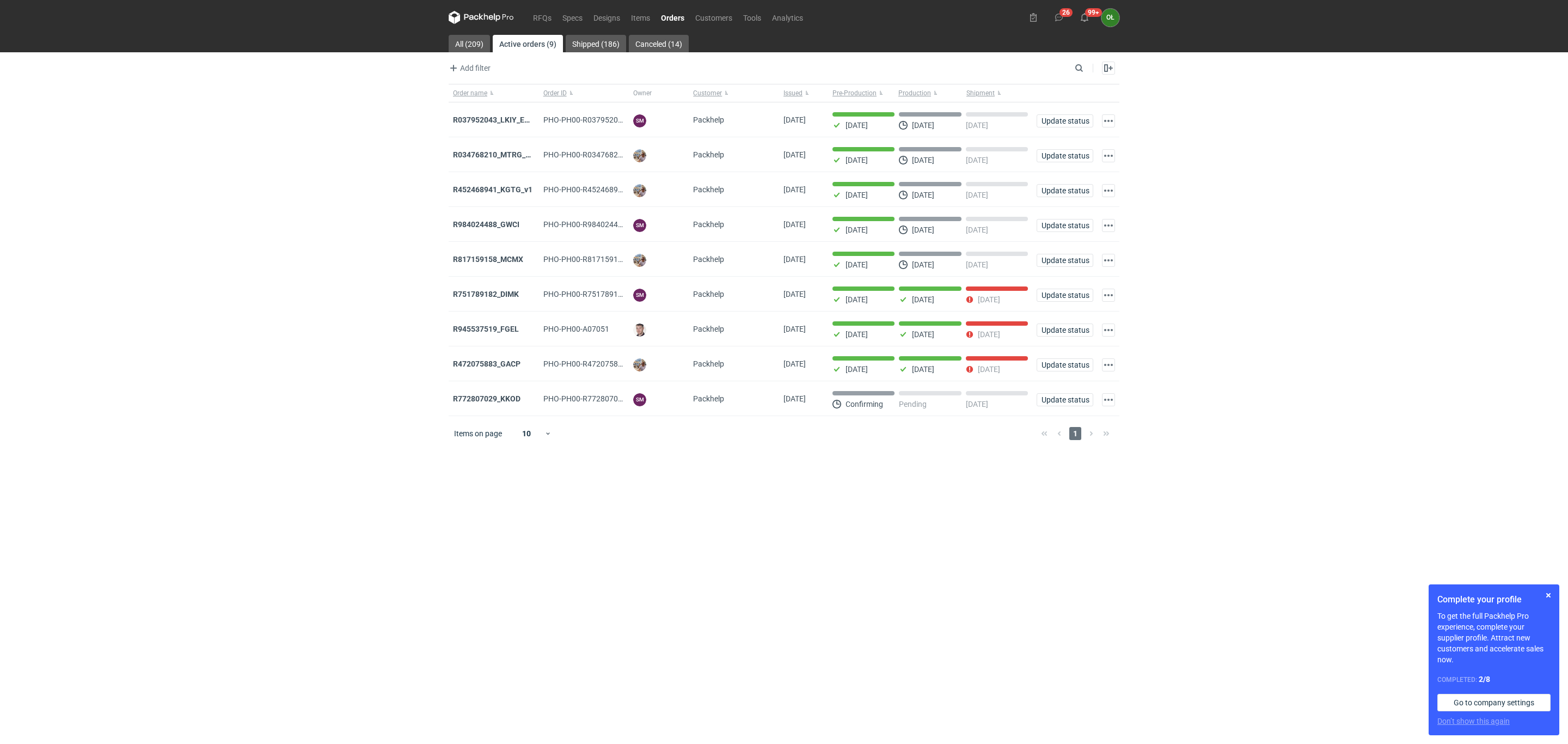
click at [0, 520] on div "RFQs Specs Designs Items Orders Customers Tools Analytics 26 99+ OŁ Olga Łopato…" at bounding box center [784, 372] width 1568 height 744
click at [319, 320] on div "RFQs Specs Designs Items Orders Customers Tools Analytics 26 99+ OŁ Olga Łopato…" at bounding box center [784, 372] width 1568 height 744
click at [502, 367] on strong "R472075883_GACP" at bounding box center [486, 363] width 68 height 9
click at [493, 333] on strong "R945537519_FGEL" at bounding box center [486, 329] width 66 height 9
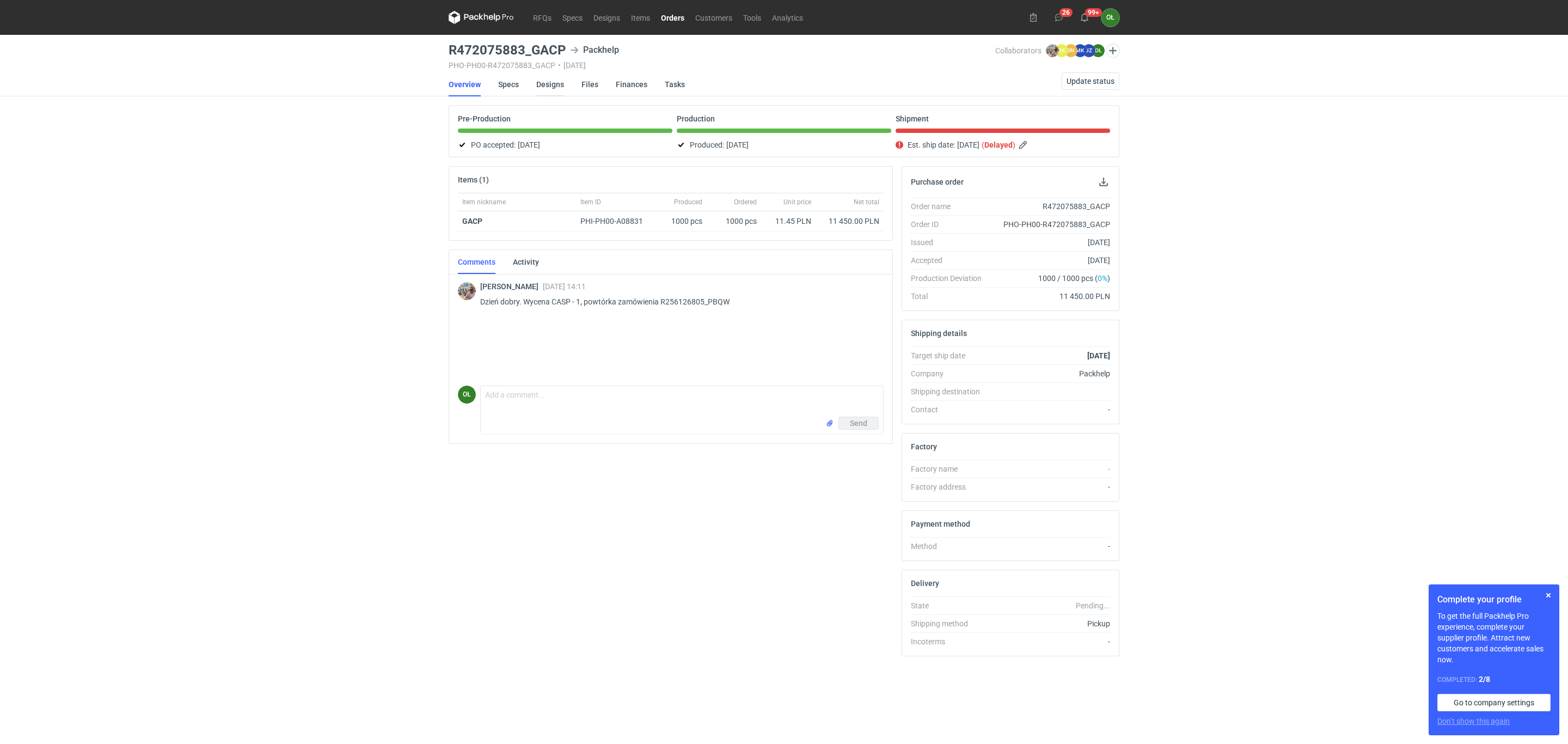
click at [555, 80] on link "Designs" at bounding box center [550, 84] width 28 height 24
click at [557, 80] on link "Designs" at bounding box center [550, 84] width 28 height 24
click at [345, 162] on div "RFQs Specs Designs Items Orders Customers Tools Analytics 26 99+ OŁ [PERSON_NAM…" at bounding box center [784, 372] width 1568 height 744
click at [358, 183] on div "RFQs Specs Designs Items Orders Customers Tools Analytics 26 99+ OŁ Olga Łopato…" at bounding box center [784, 372] width 1568 height 744
click at [1549, 595] on button "button" at bounding box center [1548, 595] width 13 height 13
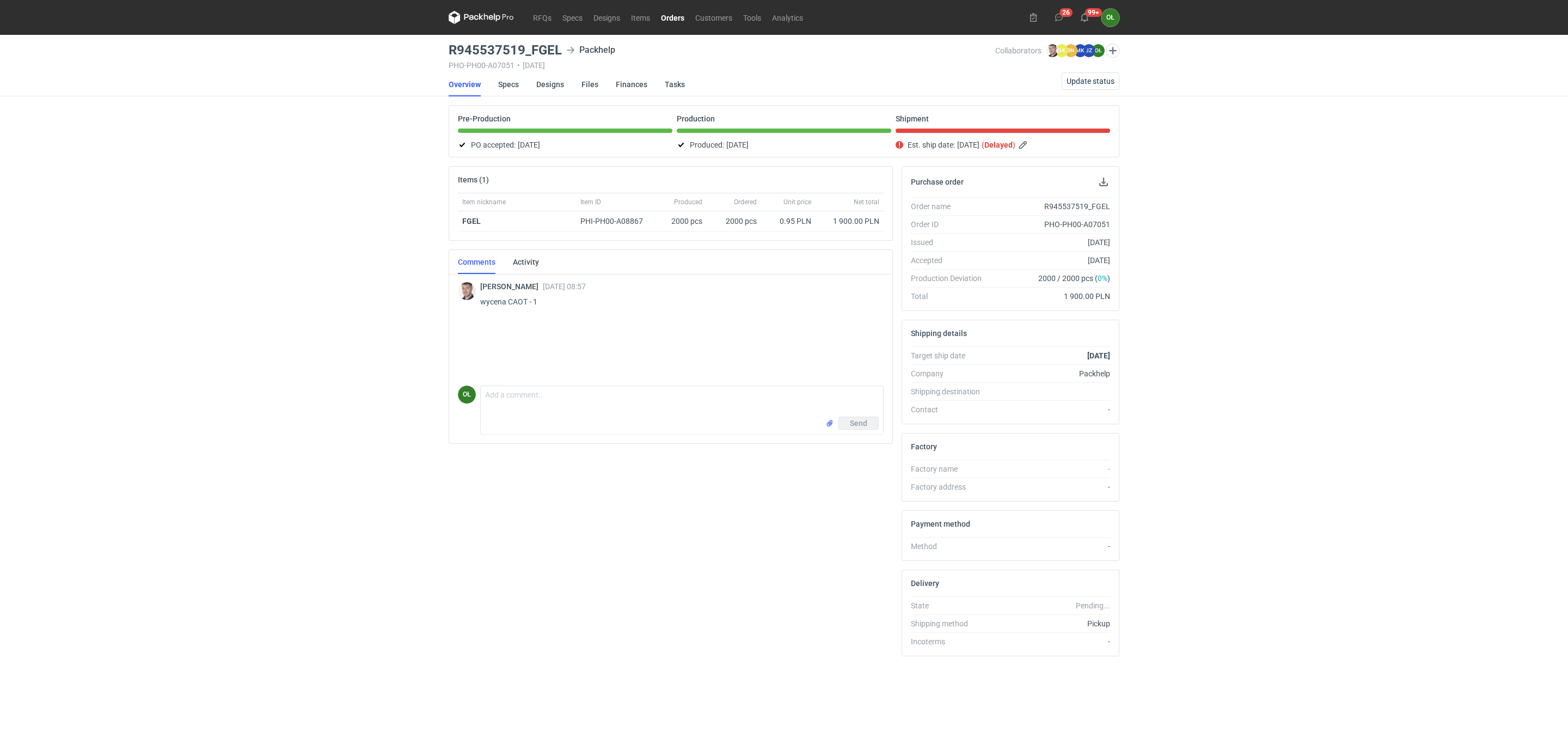
click at [67, 367] on div "RFQs Specs Designs Items Orders Customers Tools Analytics 26 99+ OŁ Olga Łopato…" at bounding box center [784, 372] width 1568 height 744
click at [228, 639] on div "RFQs Specs Designs Items Orders Customers Tools Analytics 26 99+ OŁ Olga Łopato…" at bounding box center [784, 372] width 1568 height 744
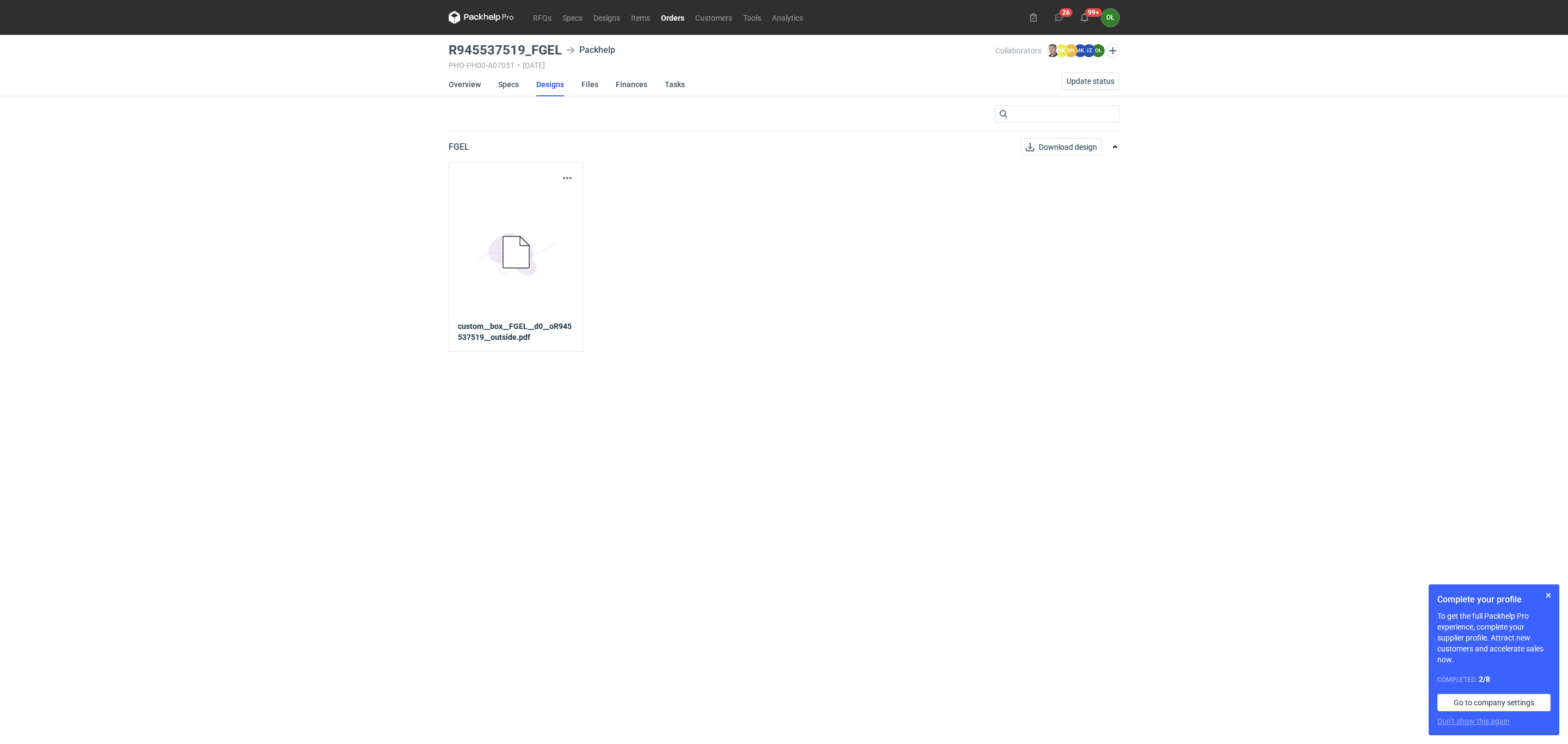
click at [511, 300] on div "5BD5AC33-3523-40E7-9262-1BFF0AD53D48@1x" at bounding box center [516, 253] width 116 height 136
click at [519, 342] on strong "custom__box__FGEL__d0__oR945537519__outside.pdf" at bounding box center [516, 332] width 116 height 22
click at [509, 322] on strong "custom__box__FGEL__d0__oR945537519__outside.pdf" at bounding box center [516, 332] width 116 height 22
click at [537, 326] on strong "custom__box__FGEL__d0__oR945537519__outside.pdf" at bounding box center [516, 332] width 116 height 22
click at [548, 234] on icon "5BD5AC33-3523-40E7-9262-1BFF0AD53D48@1x" at bounding box center [516, 252] width 87 height 87
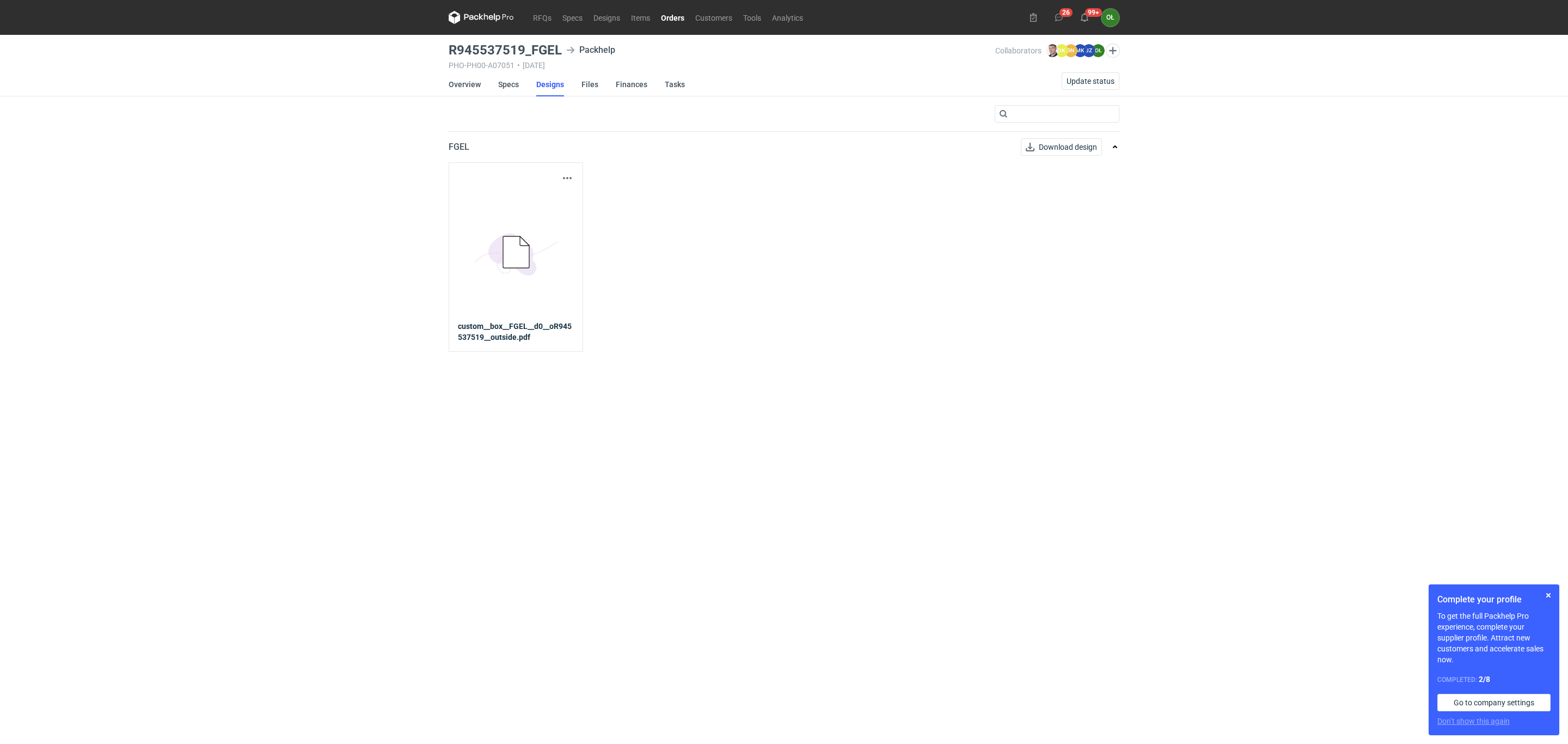
click at [559, 181] on div "Download design part" at bounding box center [516, 178] width 116 height 13
click at [575, 178] on div "Download design part 5BD5AC33-3523-40E7-9262-1BFF0AD53D48@1x custom__box__FGEL_…" at bounding box center [516, 257] width 135 height 189
click at [569, 178] on button "button" at bounding box center [567, 178] width 13 height 13
click at [562, 211] on link "Download design part" at bounding box center [519, 202] width 100 height 18
drag, startPoint x: 449, startPoint y: 47, endPoint x: 565, endPoint y: 41, distance: 116.2
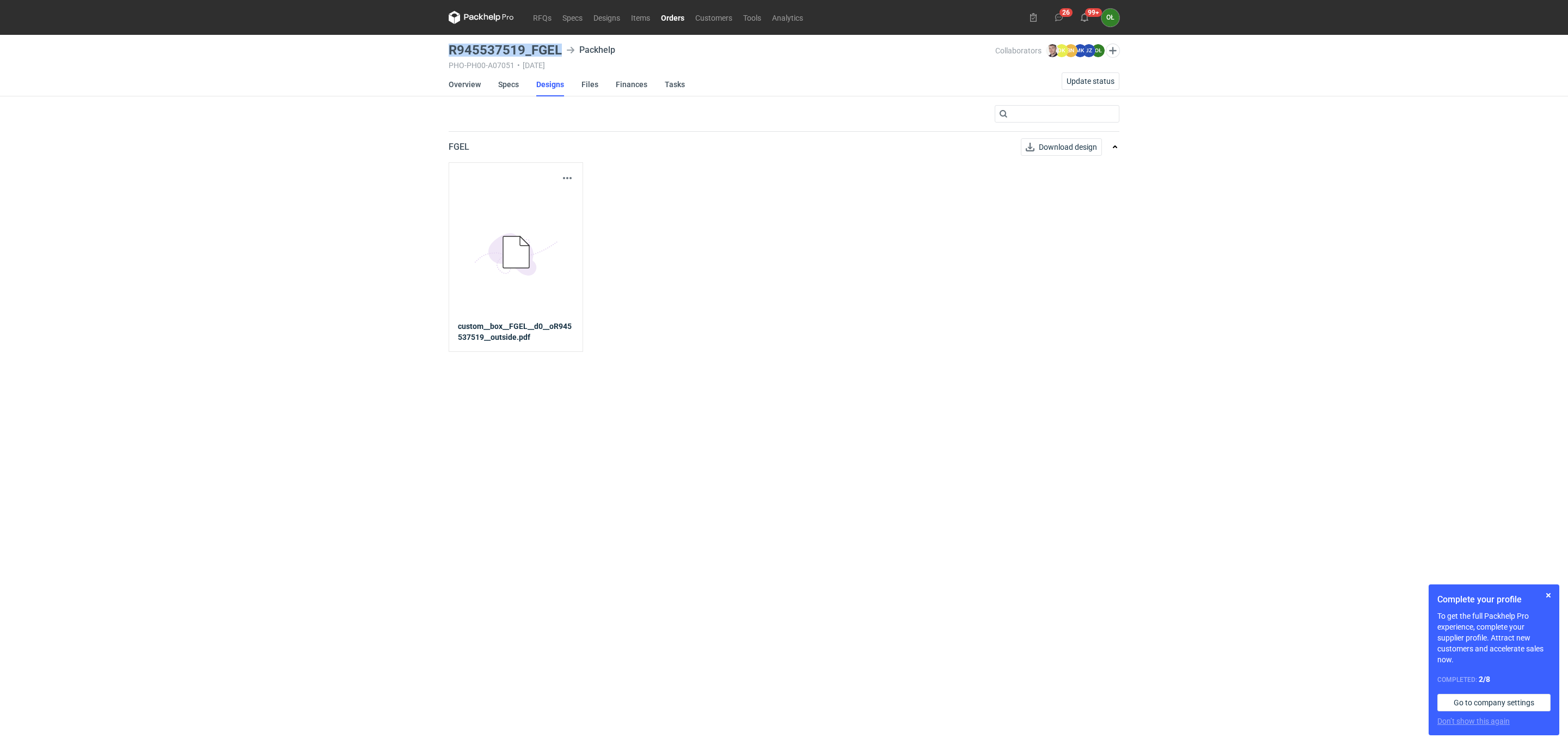
click at [565, 41] on main "R945537519_FGEL Packhelp PHO-PH00-A07051 • [DATE] Collaborators [PERSON_NAME] D…" at bounding box center [784, 389] width 679 height 709
copy h3 "R945537519_FGEL"
